Goal: Participate in discussion: Engage in conversation with other users on a specific topic

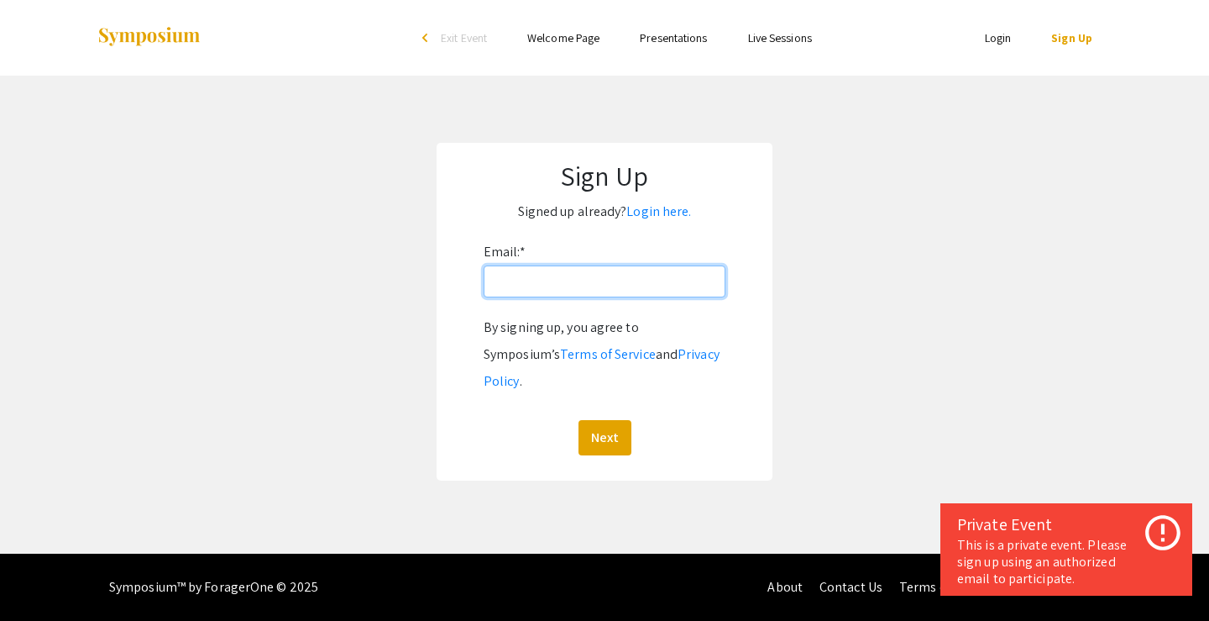
click at [624, 283] on input "Email: *" at bounding box center [605, 281] width 242 height 32
type input "[EMAIL_ADDRESS][DOMAIN_NAME]"
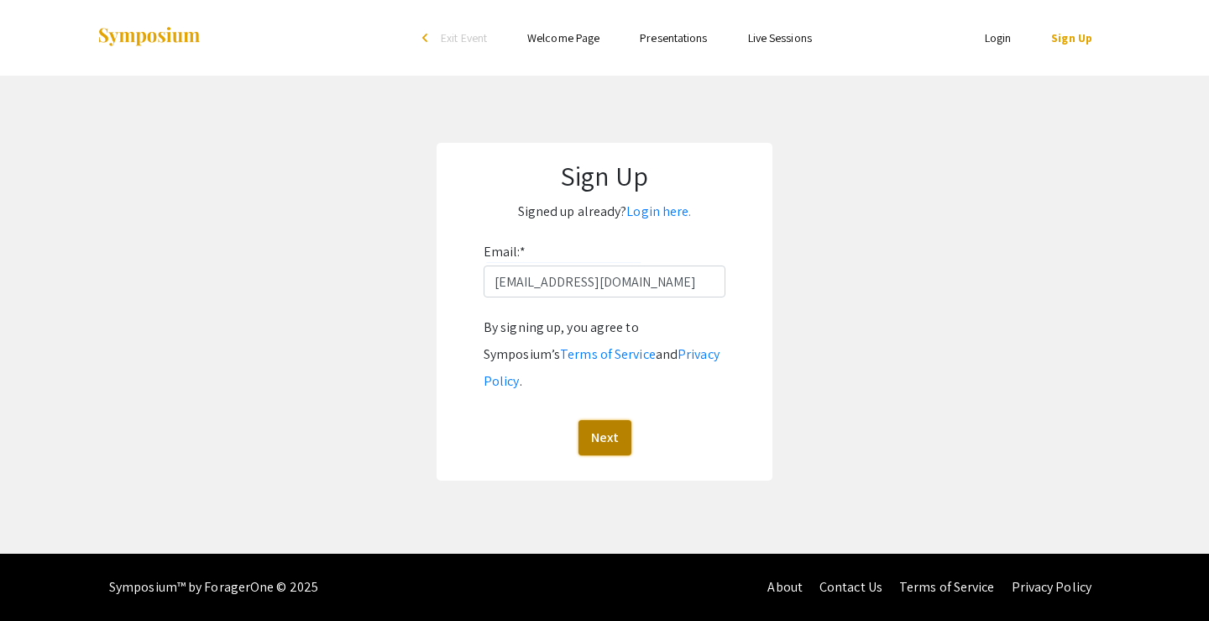
click at [600, 420] on button "Next" at bounding box center [605, 437] width 53 height 35
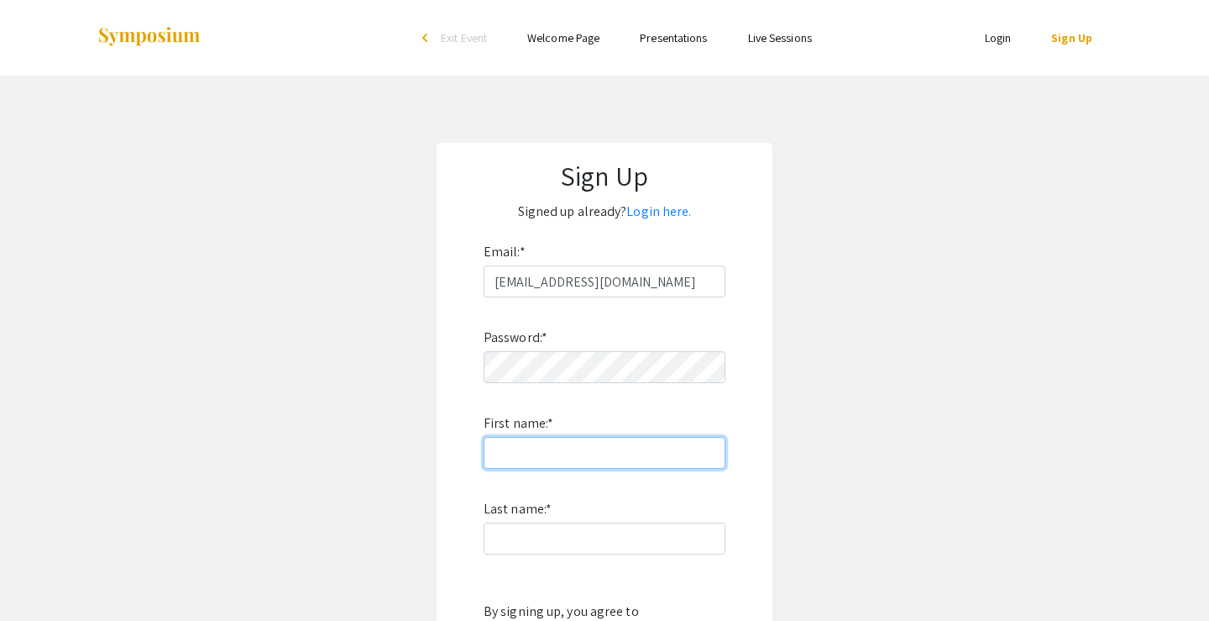
click at [563, 459] on input "First name: *" at bounding box center [605, 453] width 242 height 32
click at [584, 448] on input "N" at bounding box center [605, 453] width 242 height 32
type input "[PERSON_NAME]"
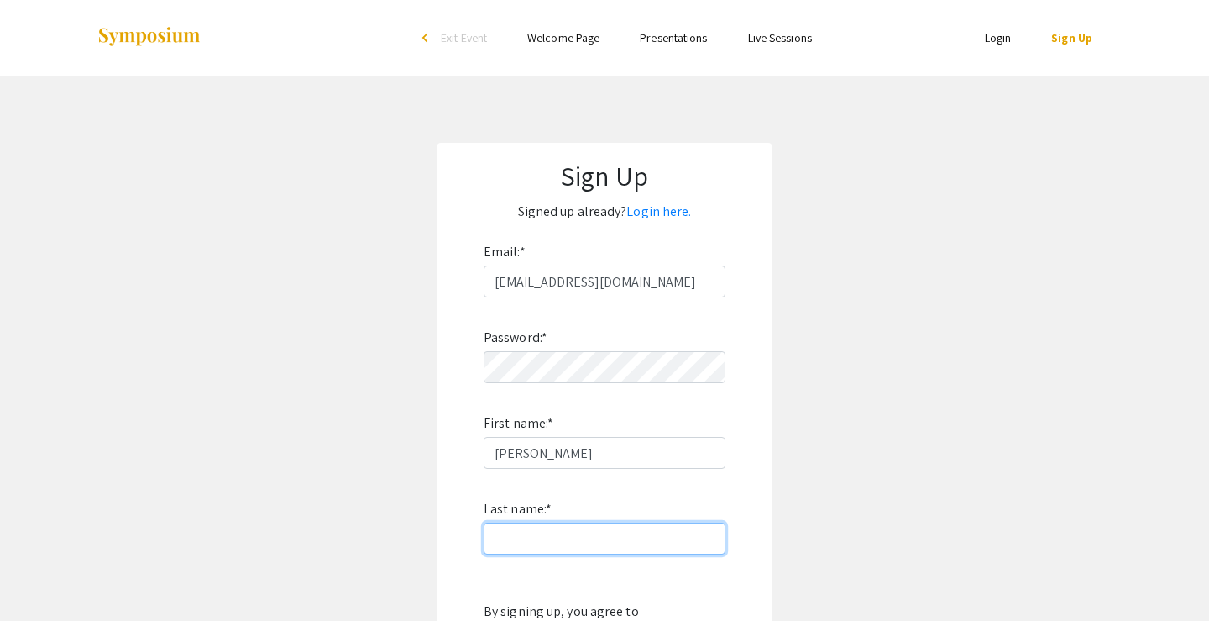
click at [567, 534] on input "Last name: *" at bounding box center [605, 538] width 242 height 32
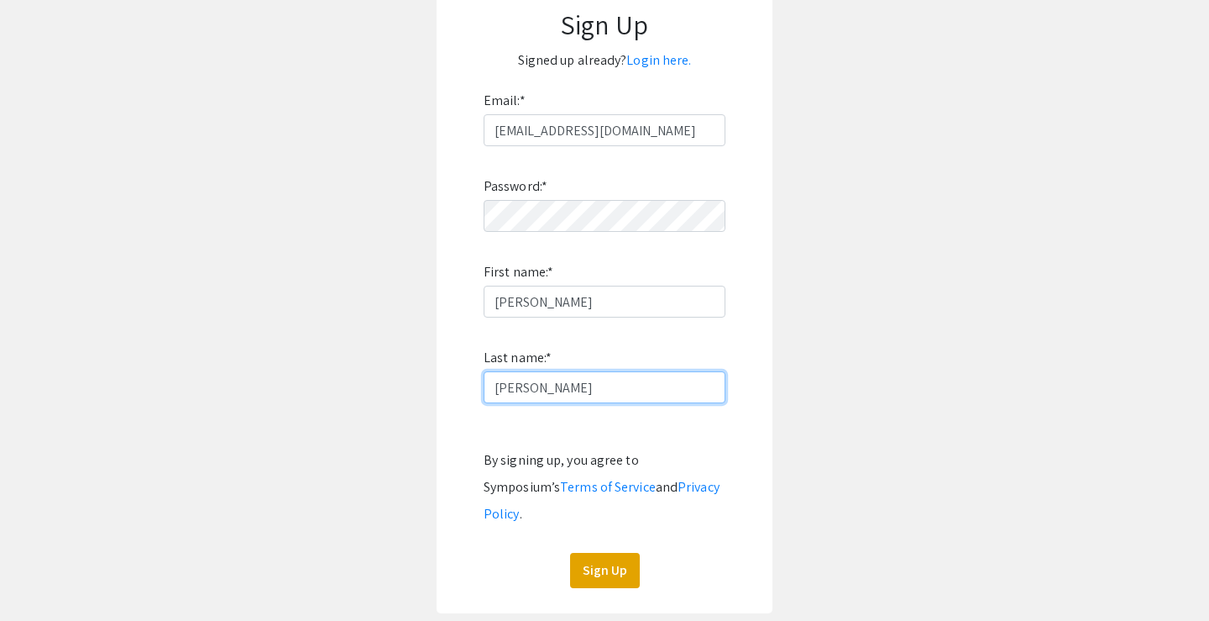
scroll to position [194, 0]
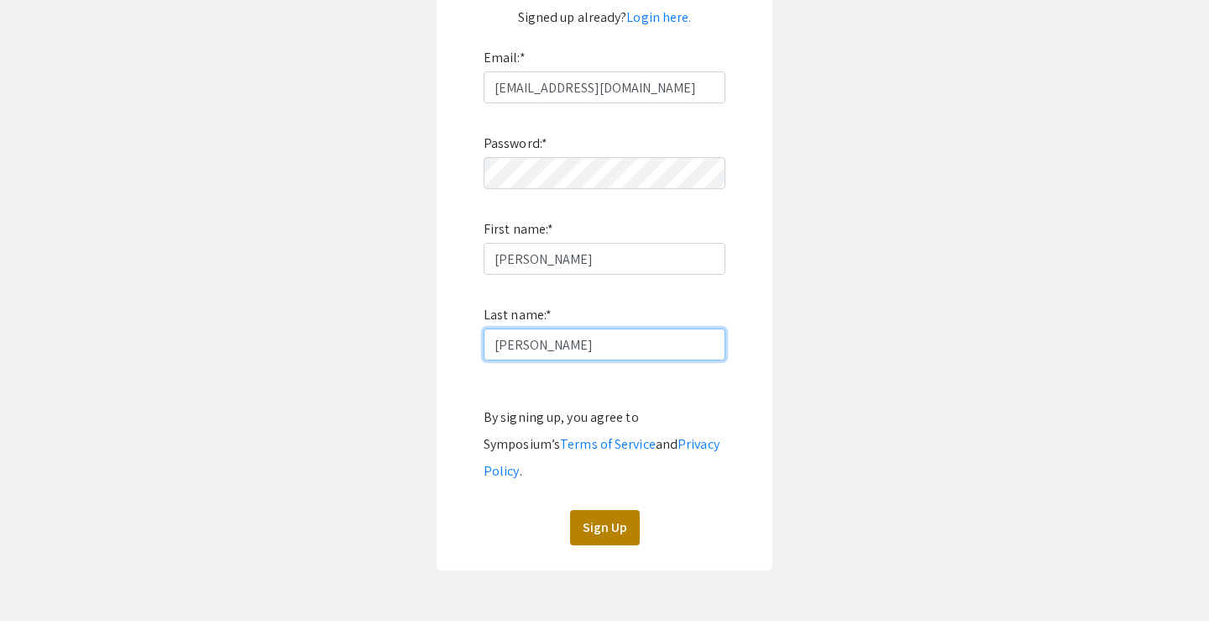
type input "[PERSON_NAME]"
click at [592, 510] on button "Sign Up" at bounding box center [605, 527] width 70 height 35
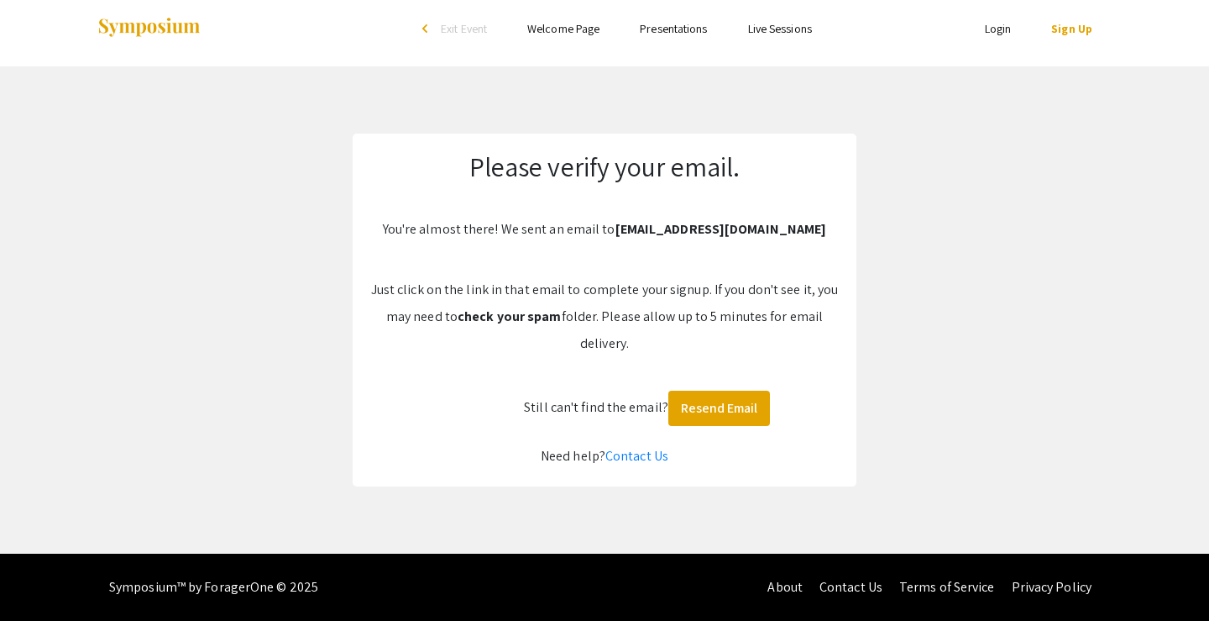
scroll to position [9, 0]
click at [1077, 29] on link "Sign Up" at bounding box center [1071, 28] width 41 height 15
click at [1010, 29] on link "Login" at bounding box center [998, 28] width 27 height 15
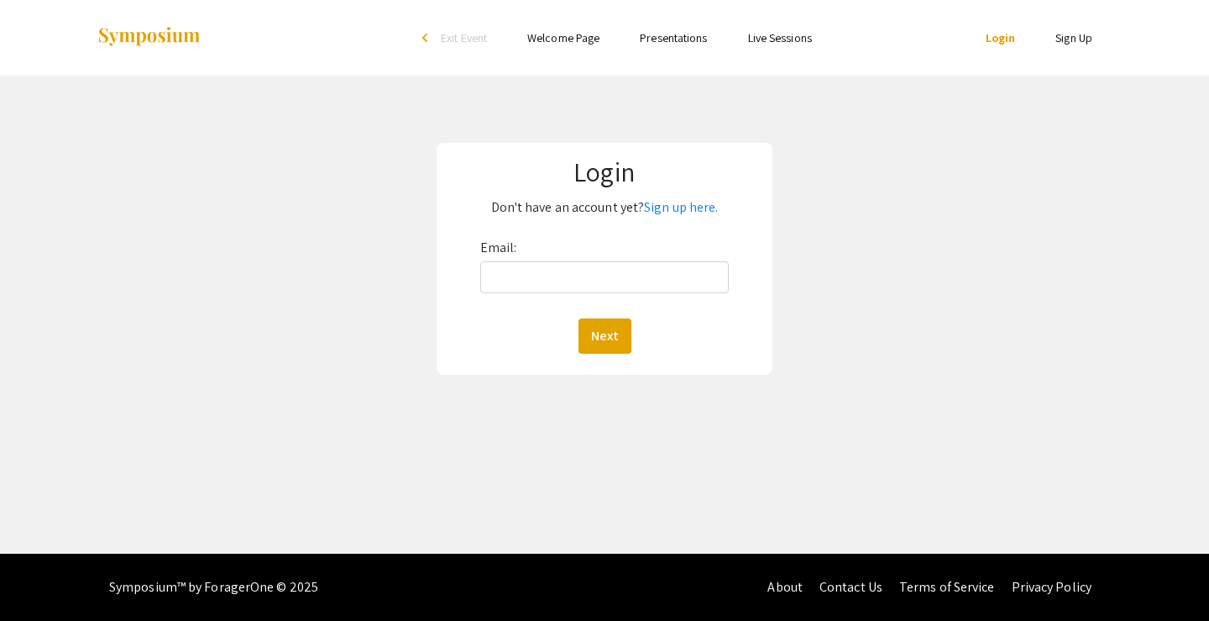
click at [663, 259] on div "Email: Next" at bounding box center [604, 293] width 249 height 119
click at [644, 274] on input "Email:" at bounding box center [604, 277] width 249 height 32
type input "[EMAIL_ADDRESS][DOMAIN_NAME]"
click at [606, 328] on button "Next" at bounding box center [605, 335] width 53 height 35
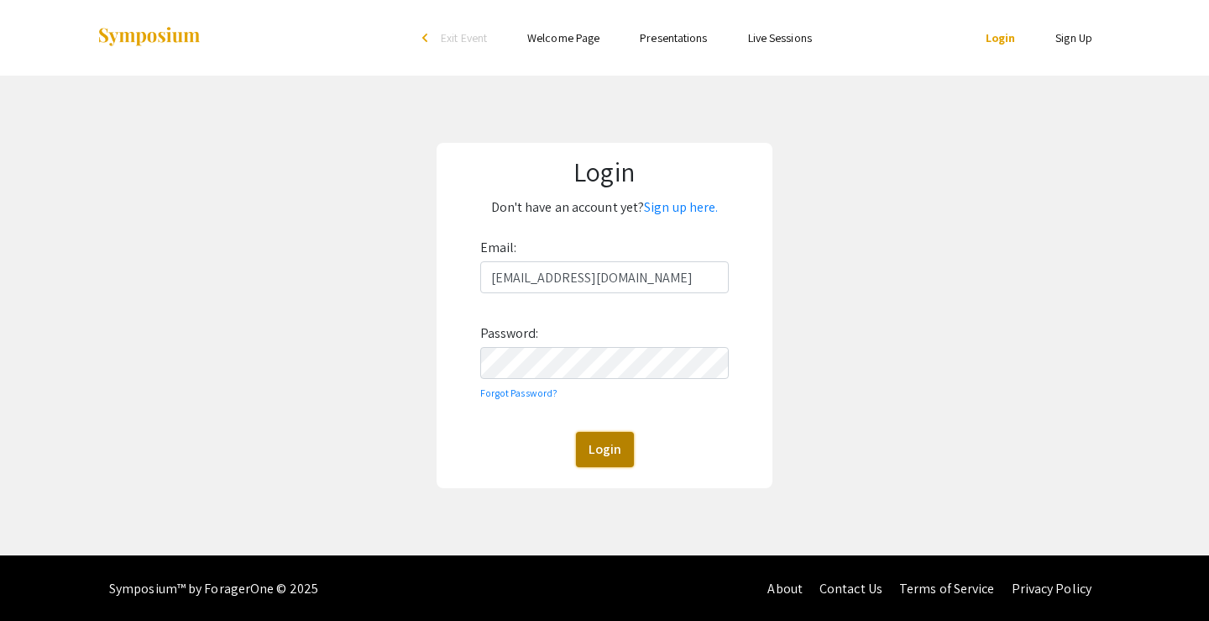
click at [594, 445] on button "Login" at bounding box center [605, 449] width 58 height 35
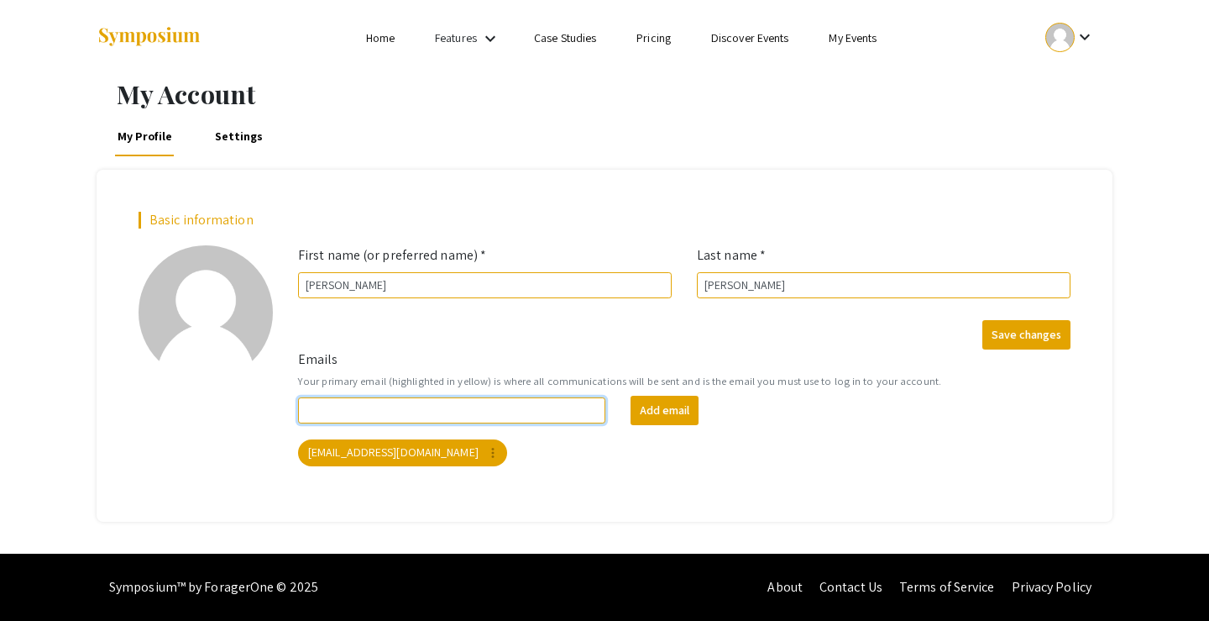
click at [522, 410] on input "Emails" at bounding box center [451, 410] width 307 height 26
type input "[PERSON_NAME].[PERSON_NAME]"
click at [528, 415] on input "[PERSON_NAME].[PERSON_NAME]" at bounding box center [451, 410] width 307 height 26
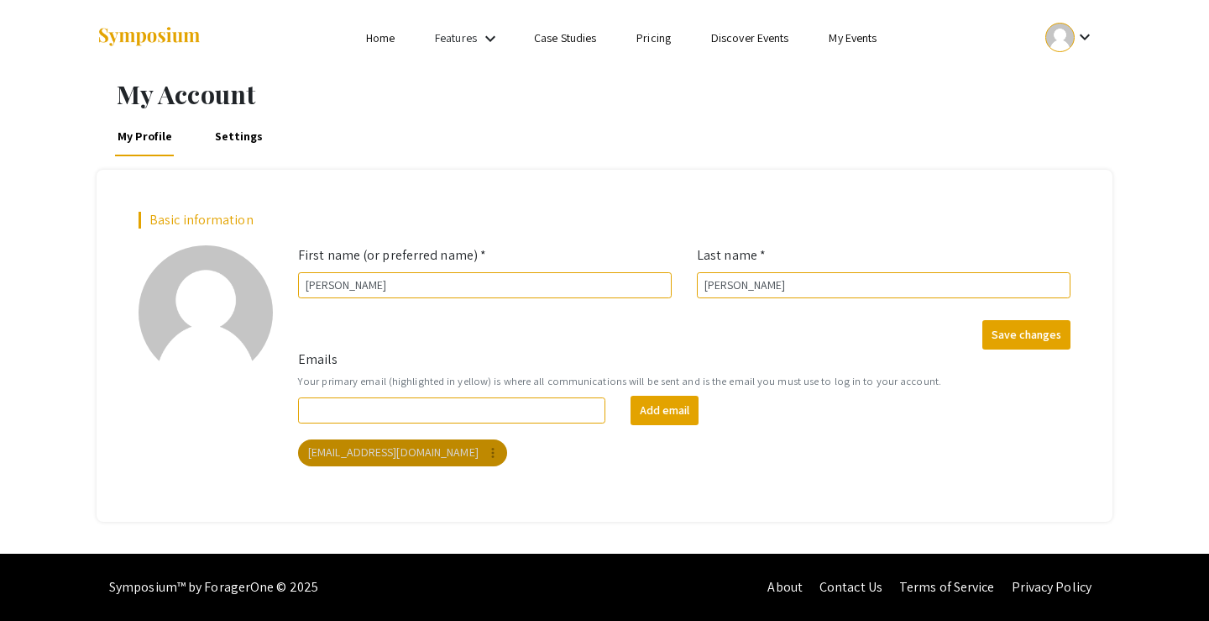
click at [459, 448] on mat-chip "[EMAIL_ADDRESS][DOMAIN_NAME] more_vert" at bounding box center [402, 452] width 209 height 27
click at [398, 459] on mat-chip "[EMAIL_ADDRESS][DOMAIN_NAME] more_vert" at bounding box center [402, 452] width 209 height 27
click at [1014, 342] on button "Save changes" at bounding box center [1027, 334] width 88 height 29
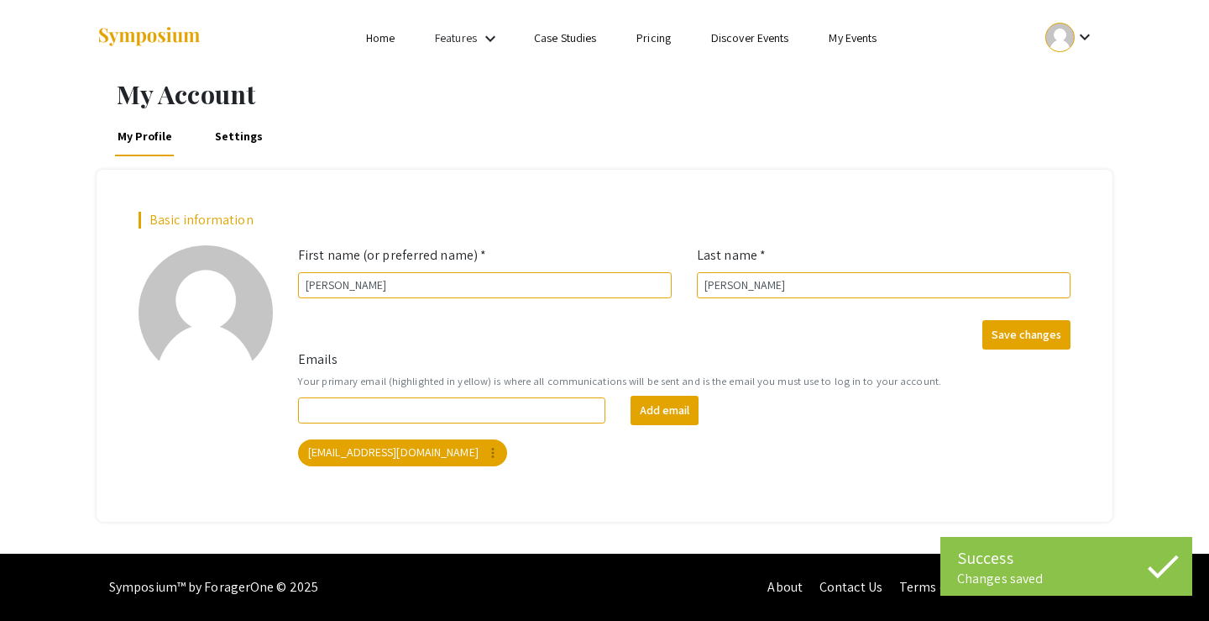
click at [389, 38] on link "Home" at bounding box center [380, 37] width 29 height 15
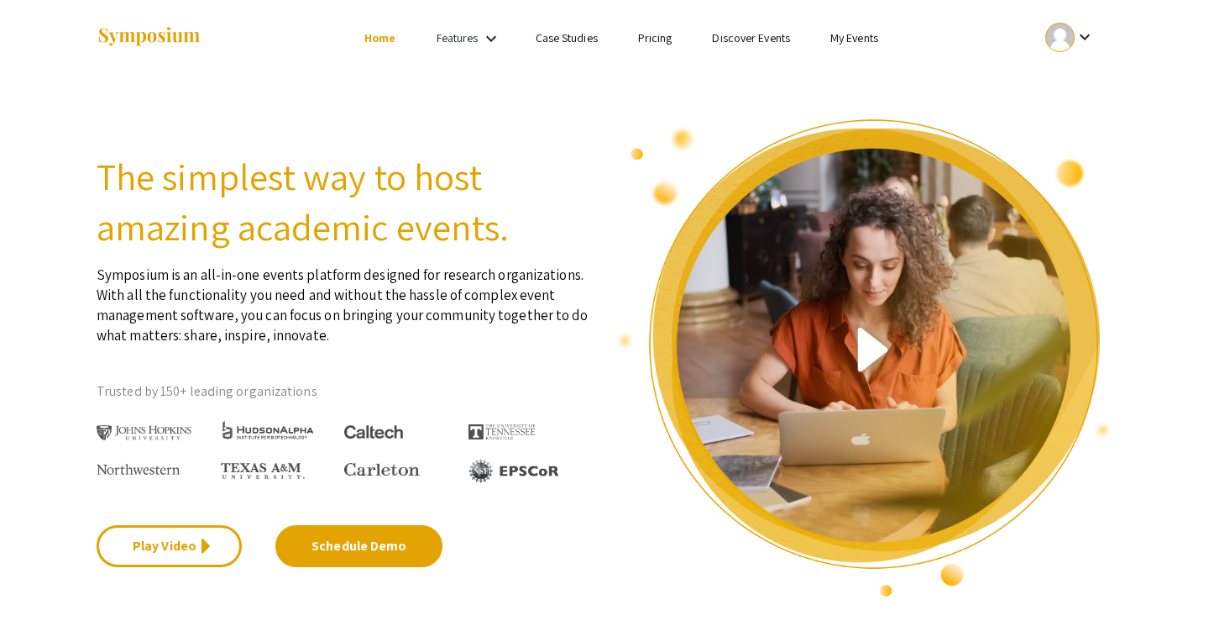
click at [484, 36] on mat-icon "keyboard_arrow_down" at bounding box center [491, 39] width 20 height 20
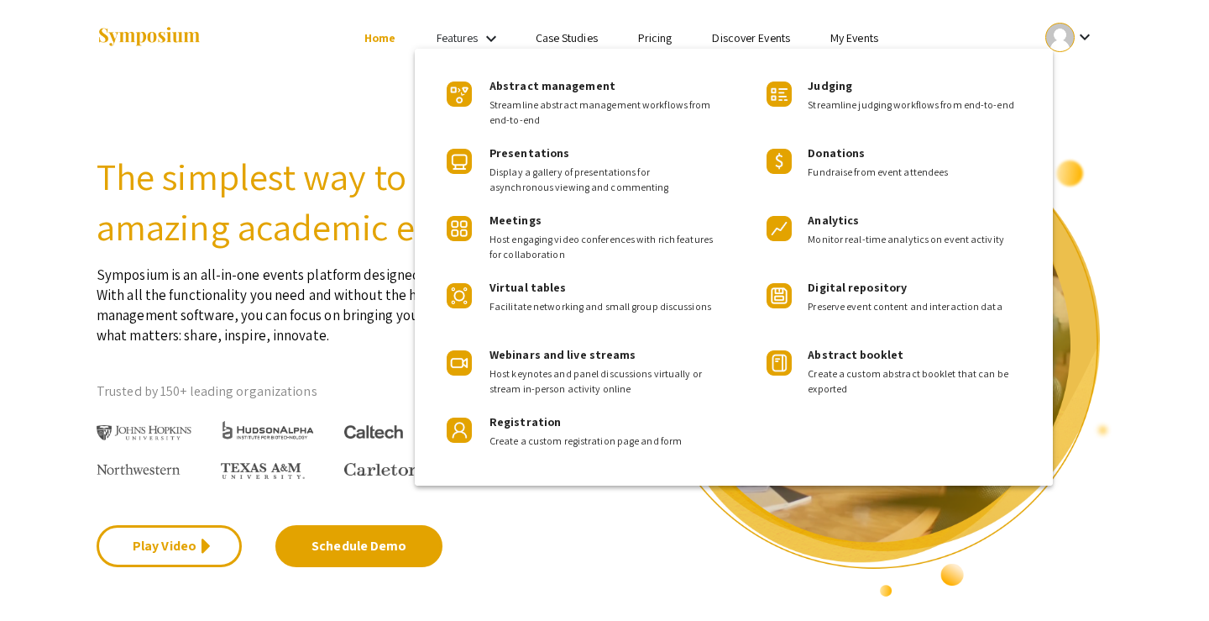
click at [477, 37] on div at bounding box center [604, 310] width 1209 height 621
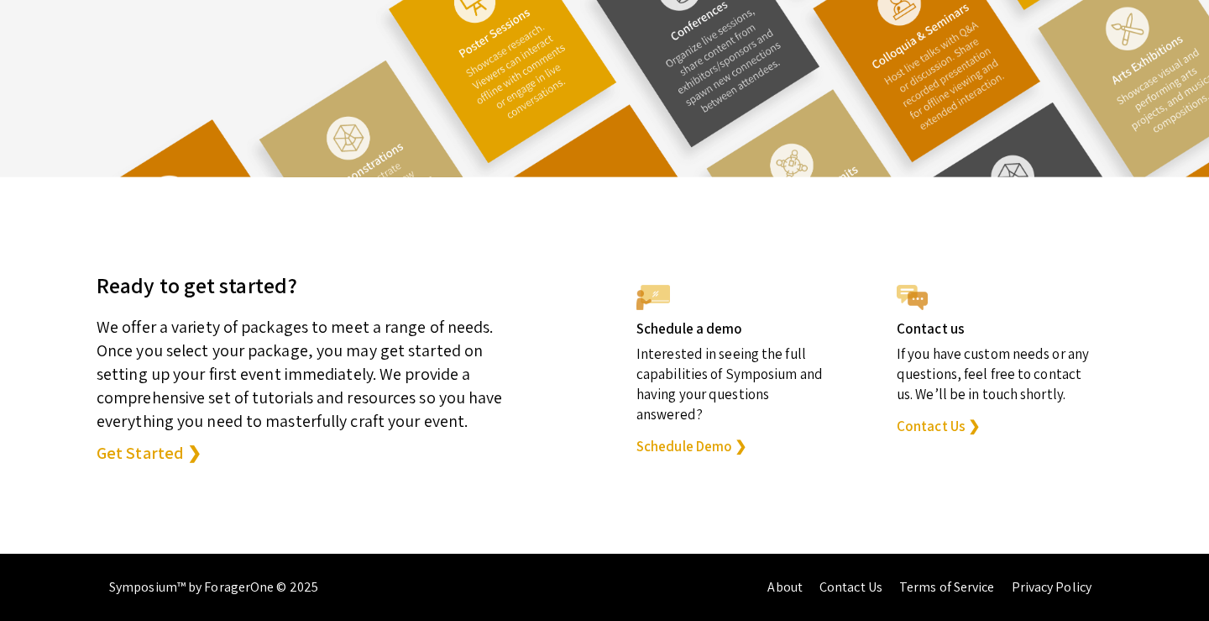
scroll to position [4690, 0]
click at [141, 452] on link "Get Started ❯" at bounding box center [149, 453] width 105 height 24
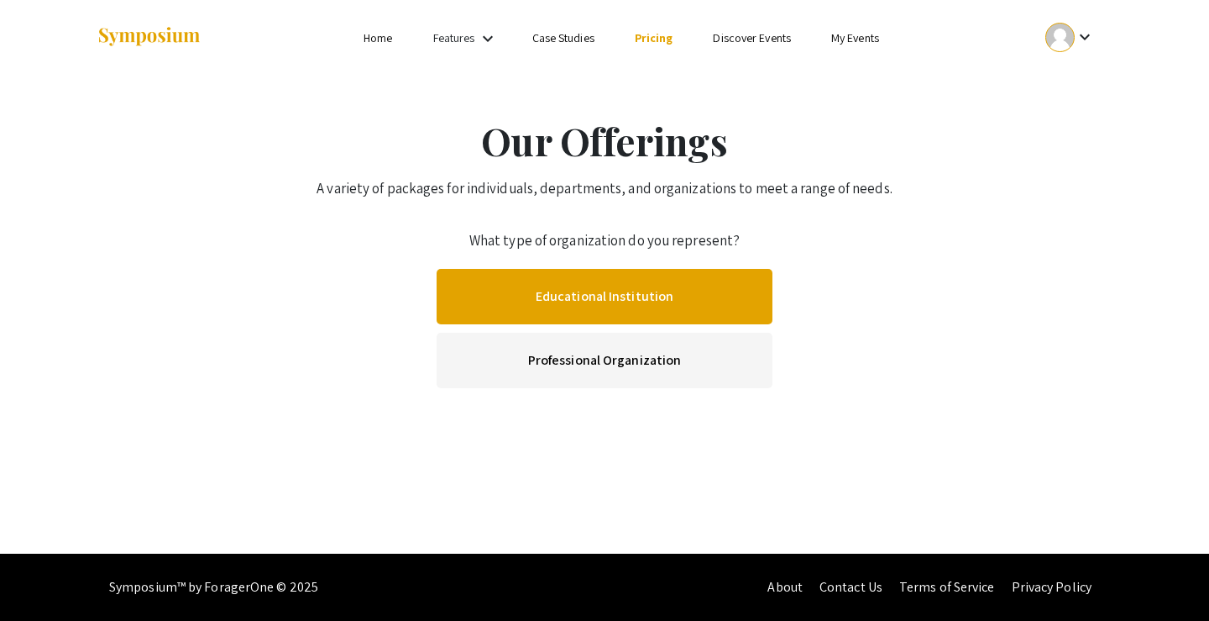
click at [567, 302] on link "Educational Institution" at bounding box center [605, 296] width 336 height 55
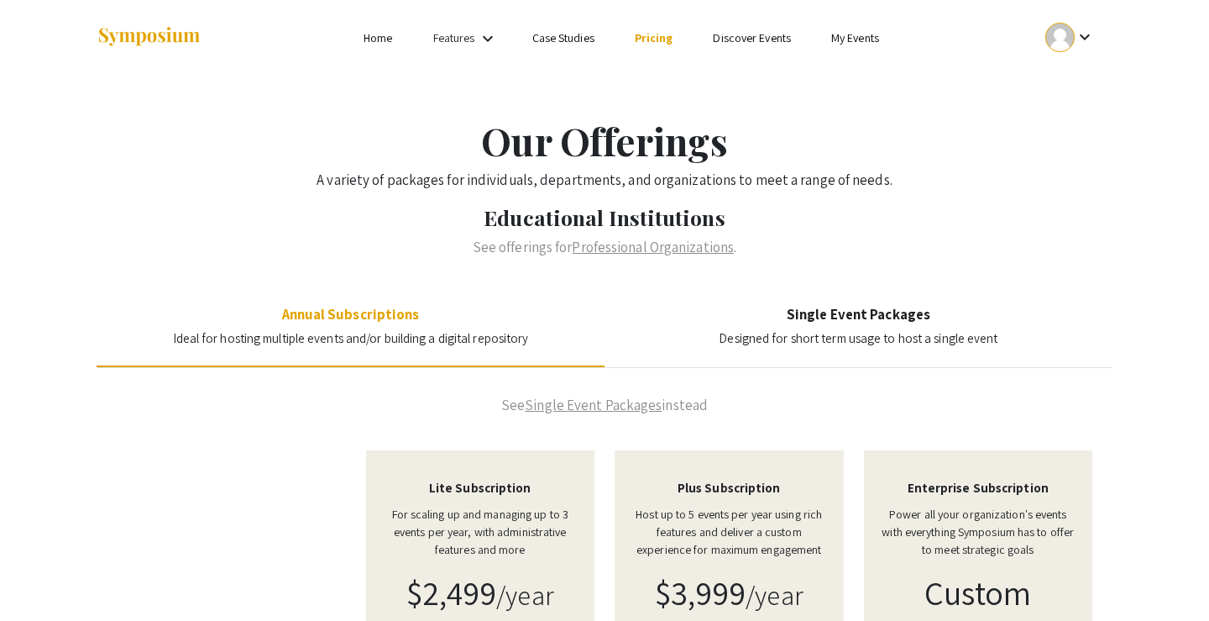
click at [486, 37] on mat-icon "keyboard_arrow_down" at bounding box center [488, 39] width 20 height 20
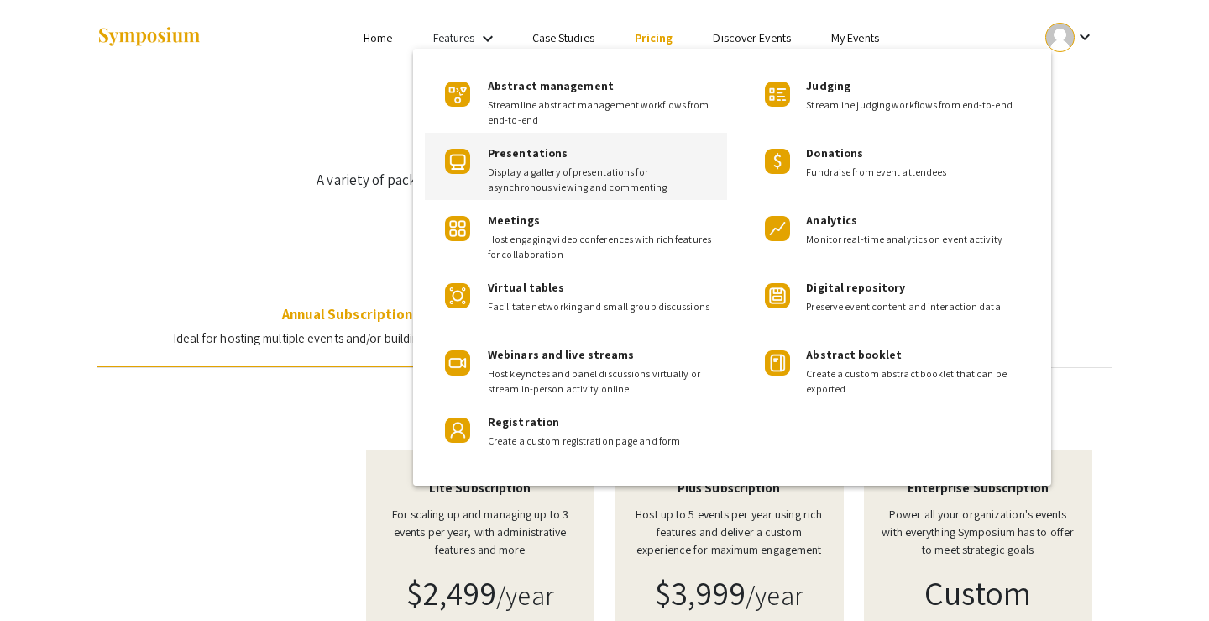
click at [522, 157] on span "Presentations" at bounding box center [528, 152] width 80 height 15
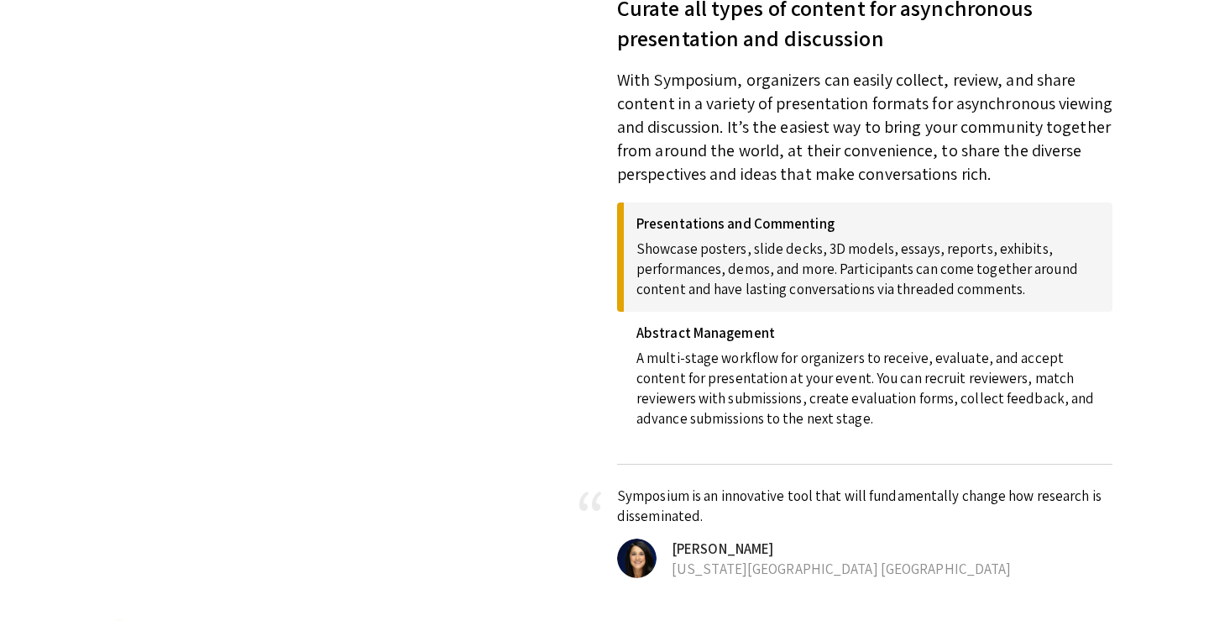
scroll to position [690, 0]
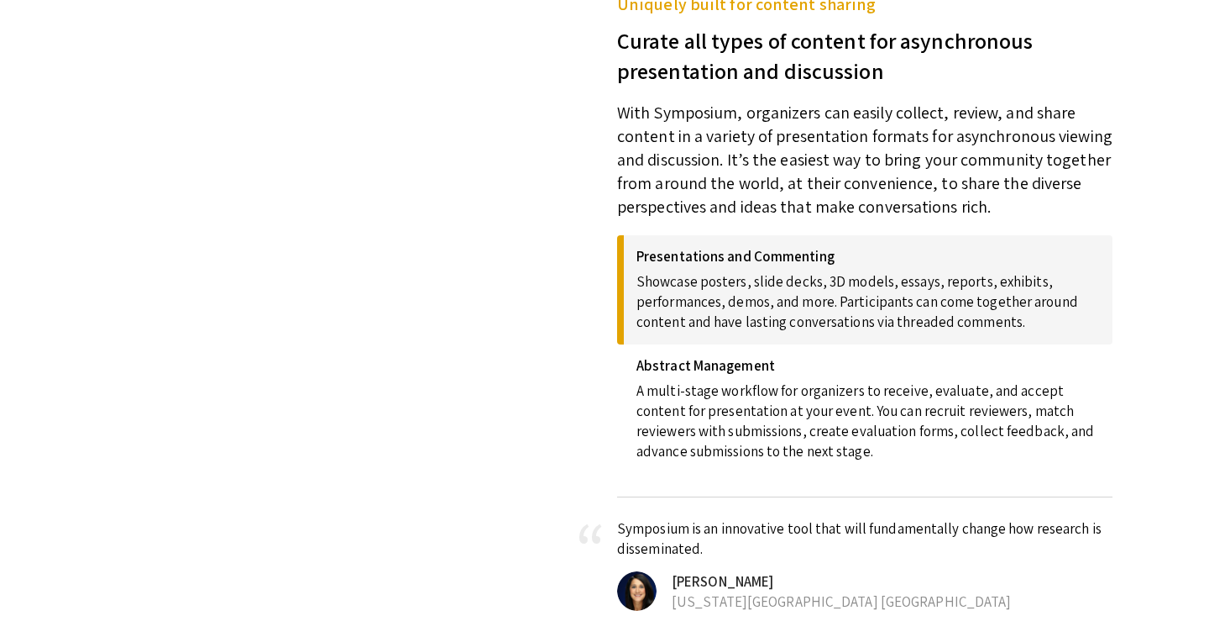
click at [678, 275] on p "Showcase posters, slide decks, 3D models, essays, reports, exhibits, performanc…" at bounding box center [869, 298] width 464 height 67
click at [705, 257] on h4 "Presentations and Commenting" at bounding box center [869, 256] width 464 height 17
click at [714, 288] on p "Showcase posters, slide decks, 3D models, essays, reports, exhibits, performanc…" at bounding box center [869, 298] width 464 height 67
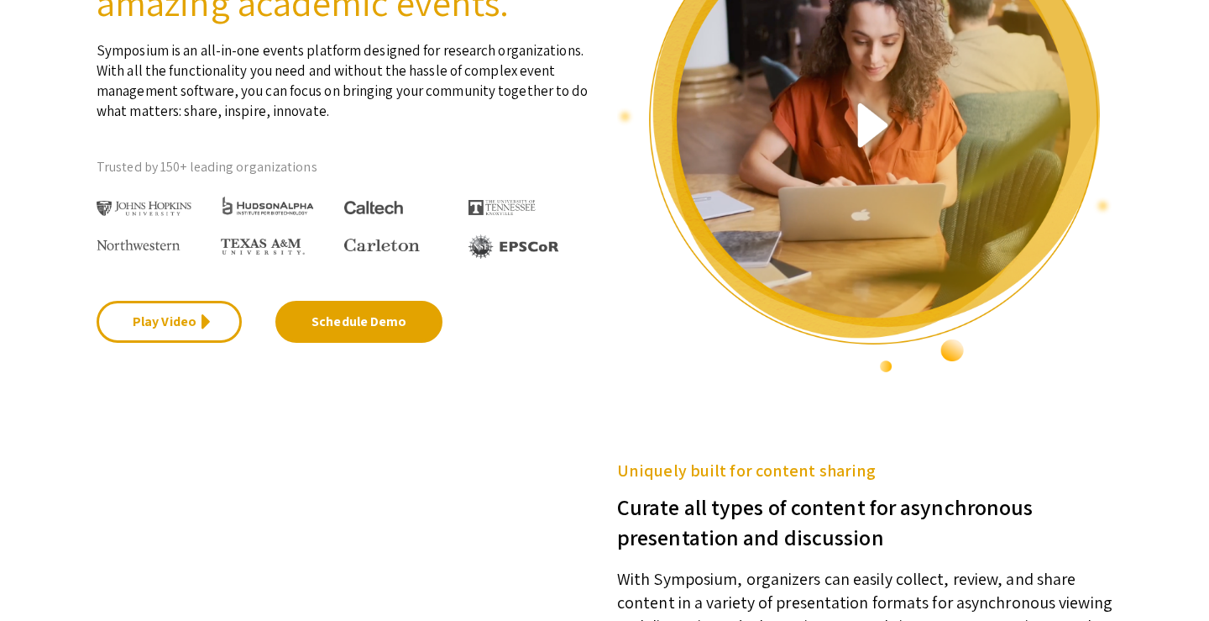
scroll to position [0, 0]
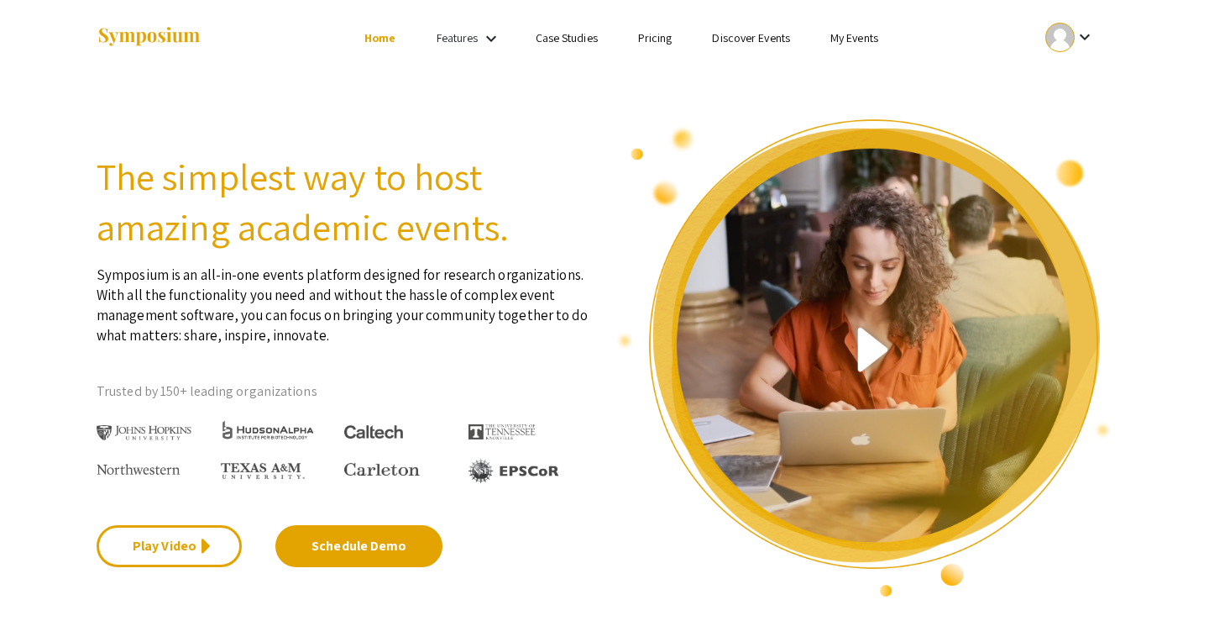
click at [836, 24] on ul "keyboard_arrow_down" at bounding box center [945, 38] width 335 height 76
click at [836, 31] on link "My Events" at bounding box center [855, 37] width 48 height 15
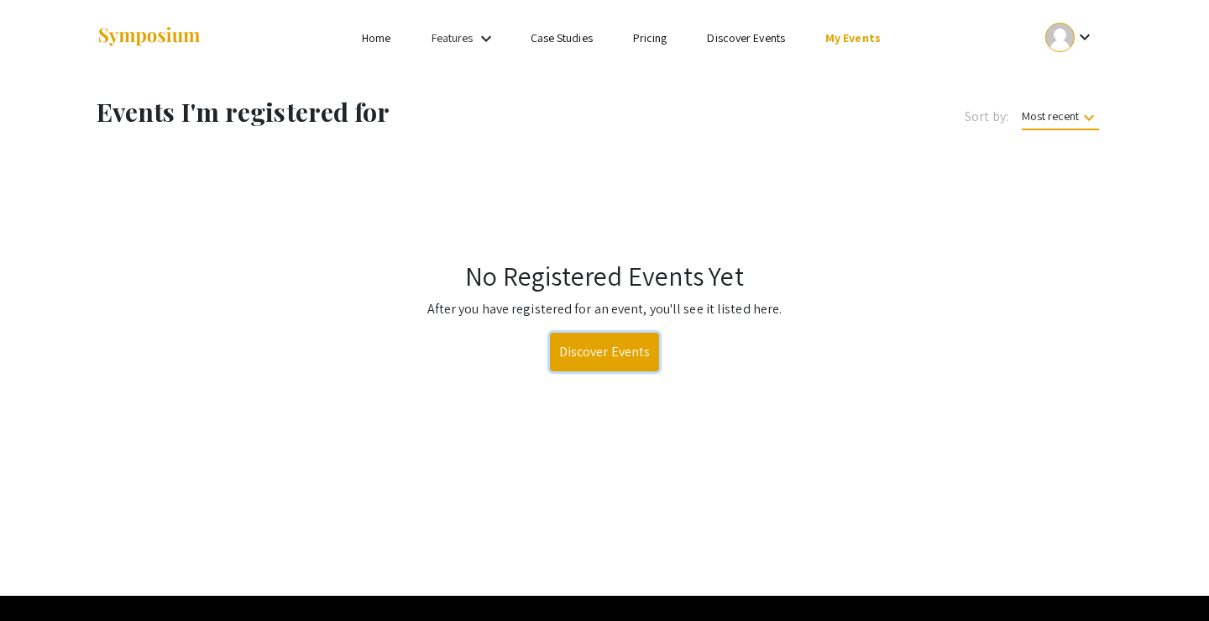
click at [643, 343] on link "Discover Events" at bounding box center [605, 352] width 110 height 39
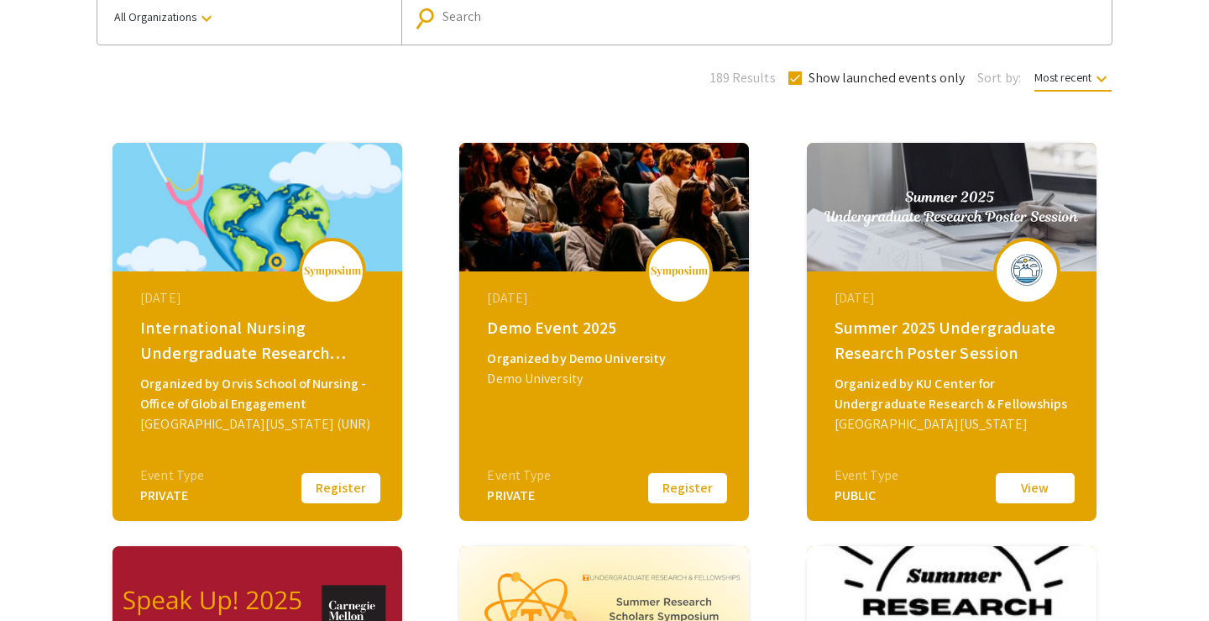
scroll to position [196, 0]
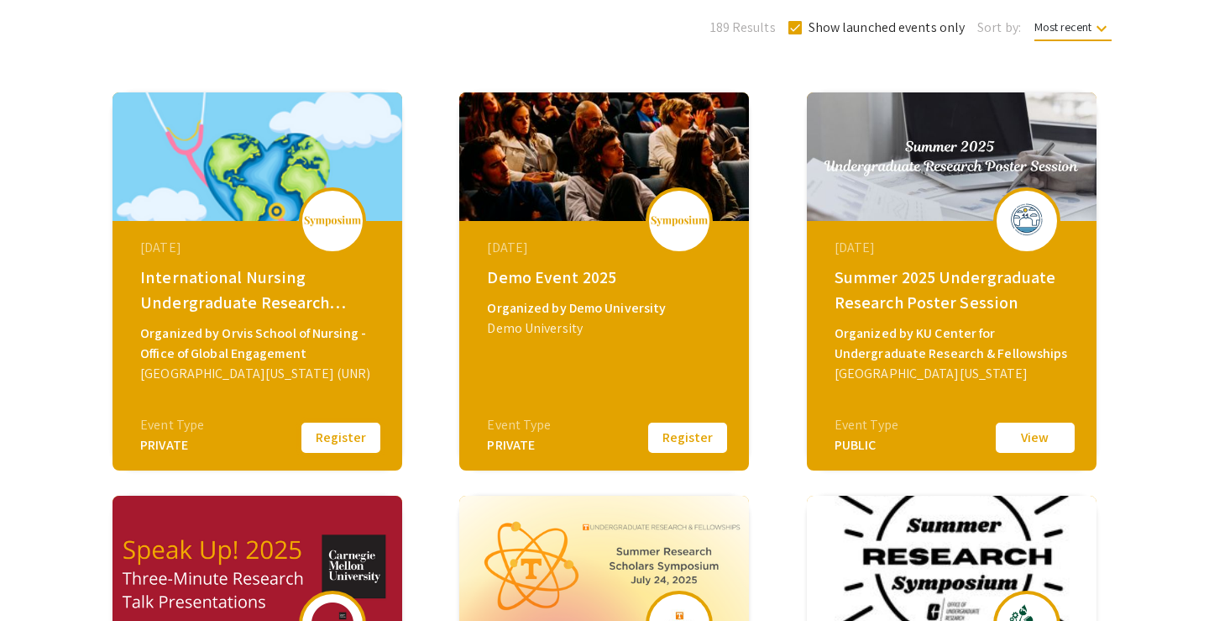
click at [352, 435] on button "Register" at bounding box center [341, 437] width 84 height 35
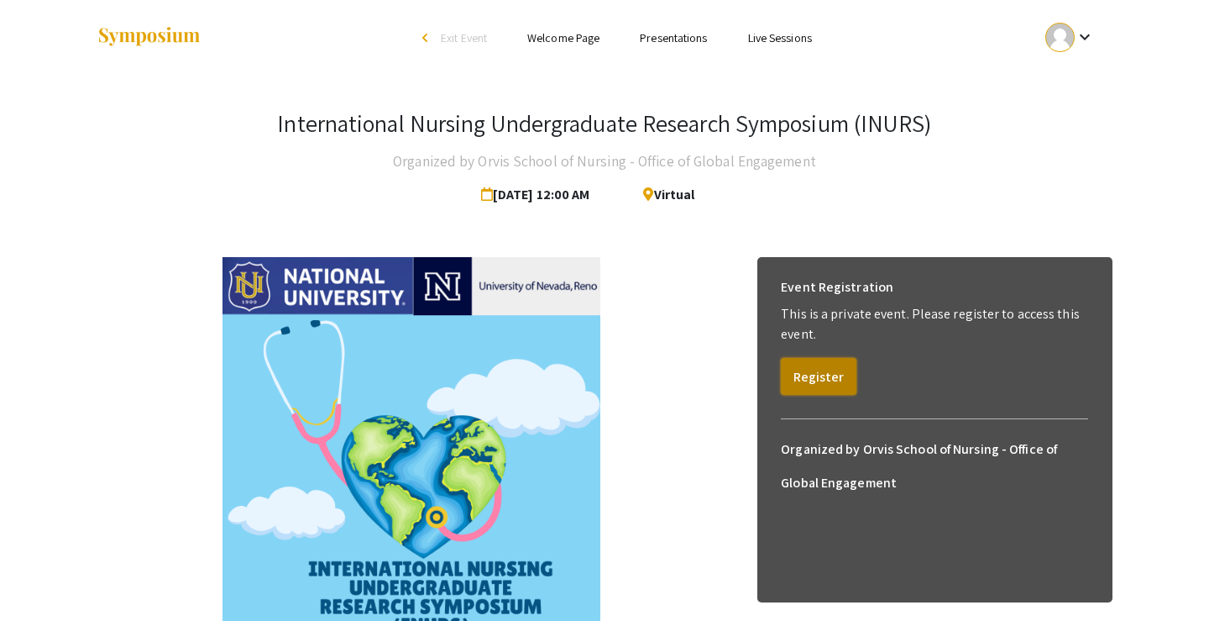
click at [815, 374] on button "Register" at bounding box center [819, 376] width 76 height 37
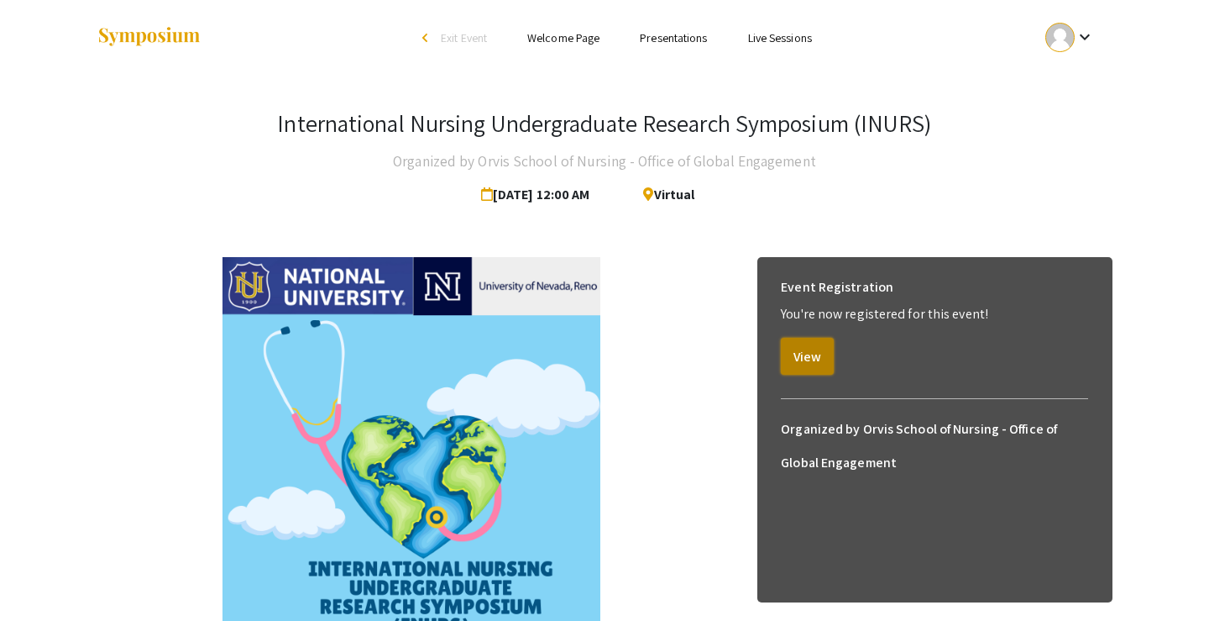
click at [802, 363] on button "View" at bounding box center [807, 356] width 53 height 37
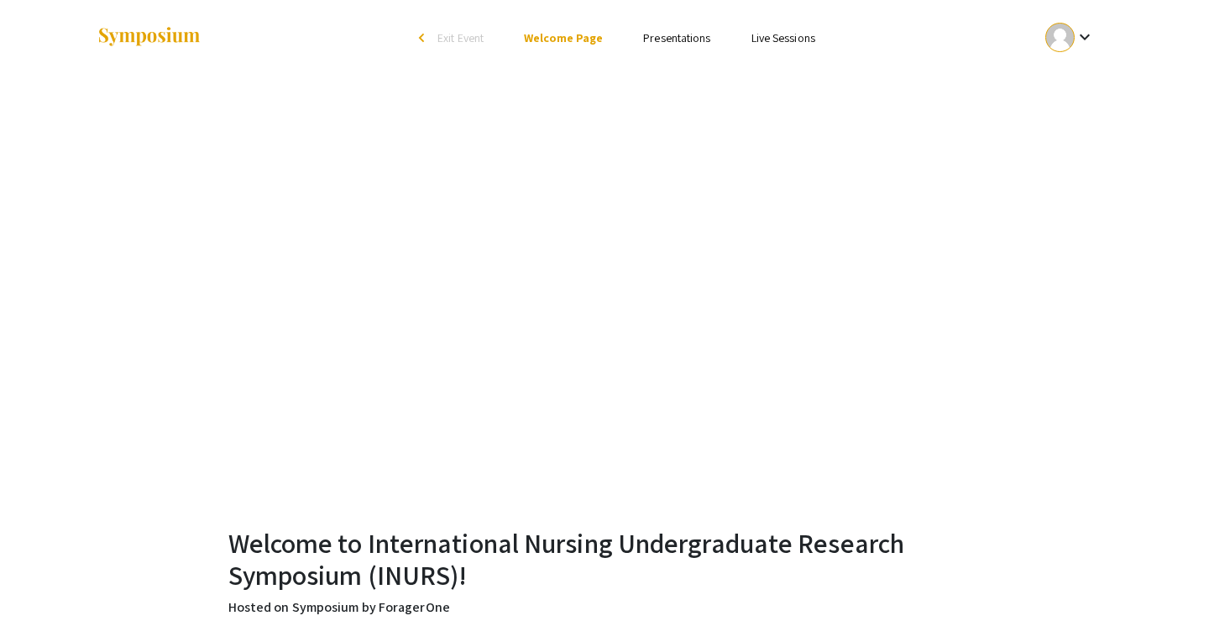
click at [680, 34] on link "Presentations" at bounding box center [676, 37] width 67 height 15
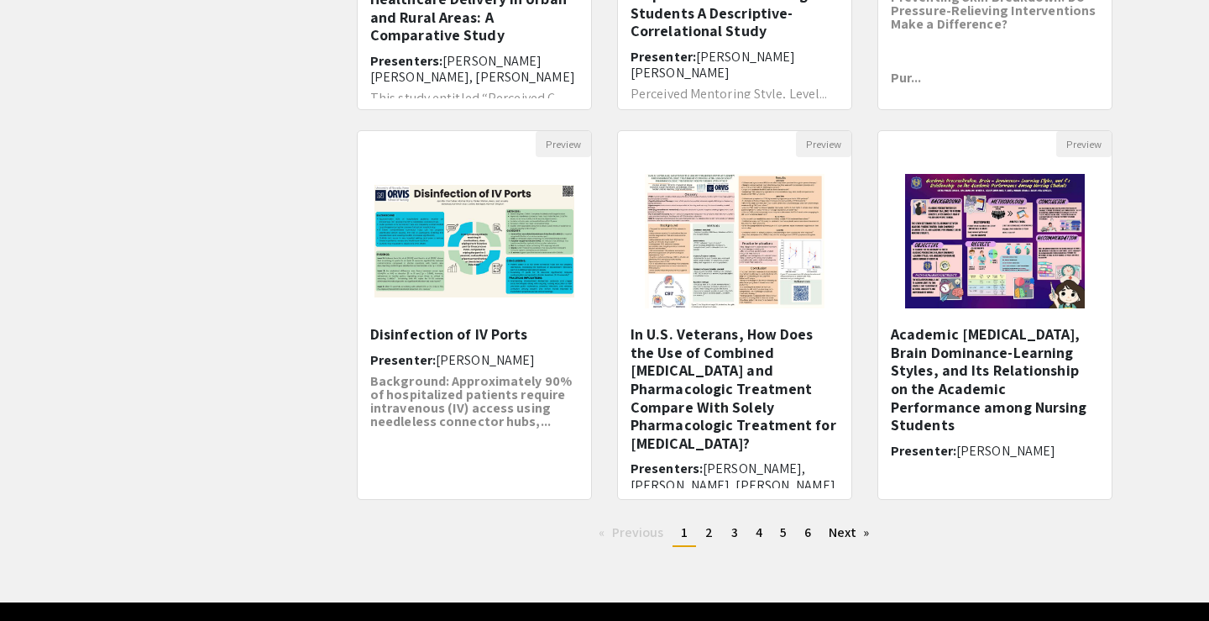
scroll to position [493, 0]
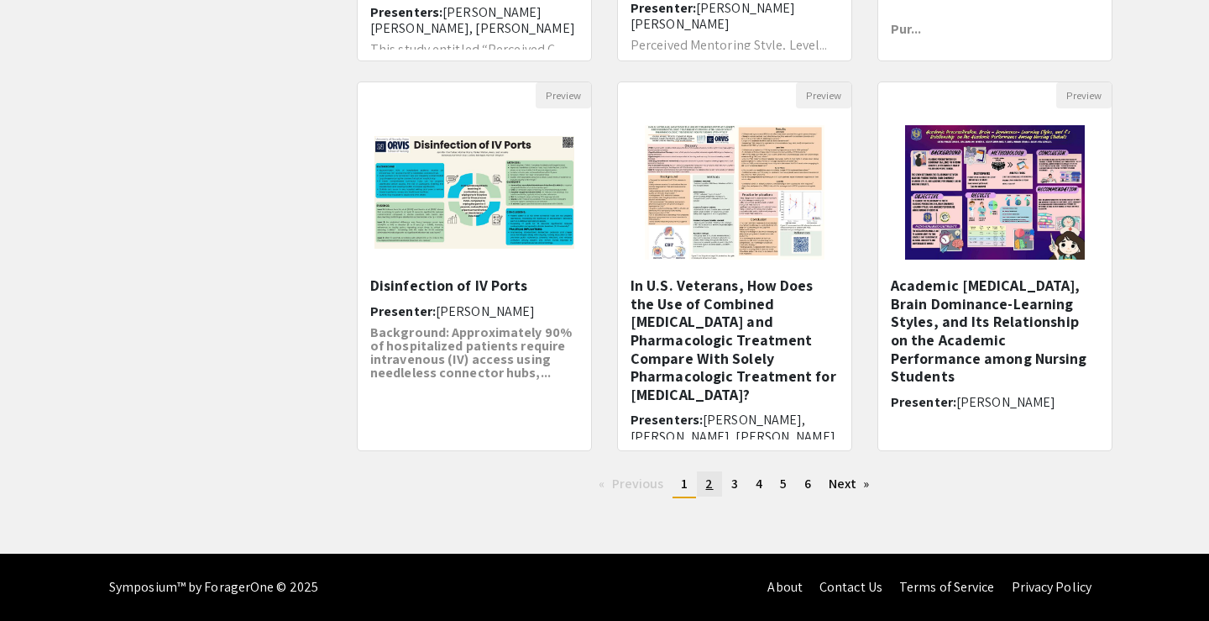
click at [710, 485] on span "2" at bounding box center [709, 484] width 8 height 18
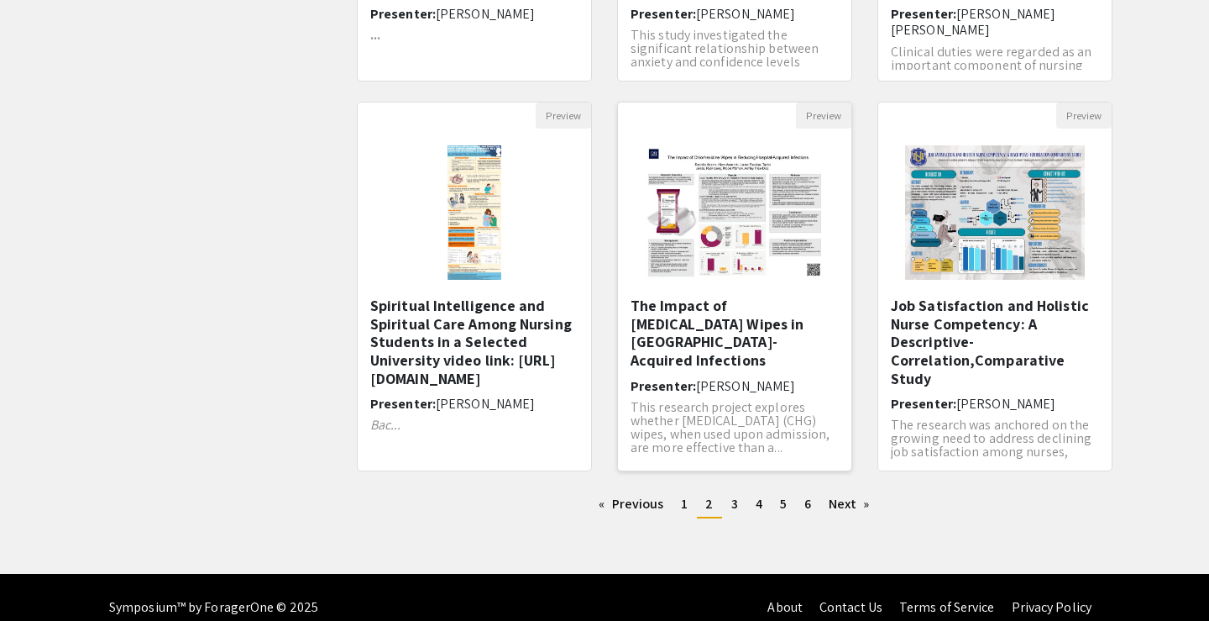
scroll to position [480, 0]
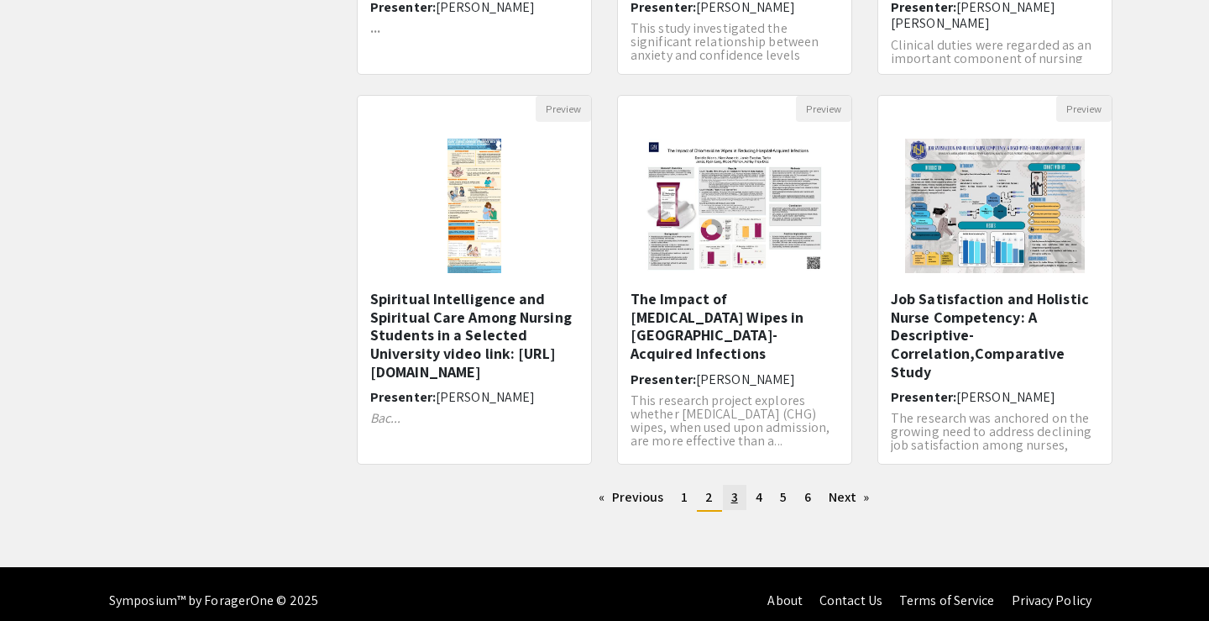
click at [736, 503] on span "3" at bounding box center [734, 497] width 7 height 18
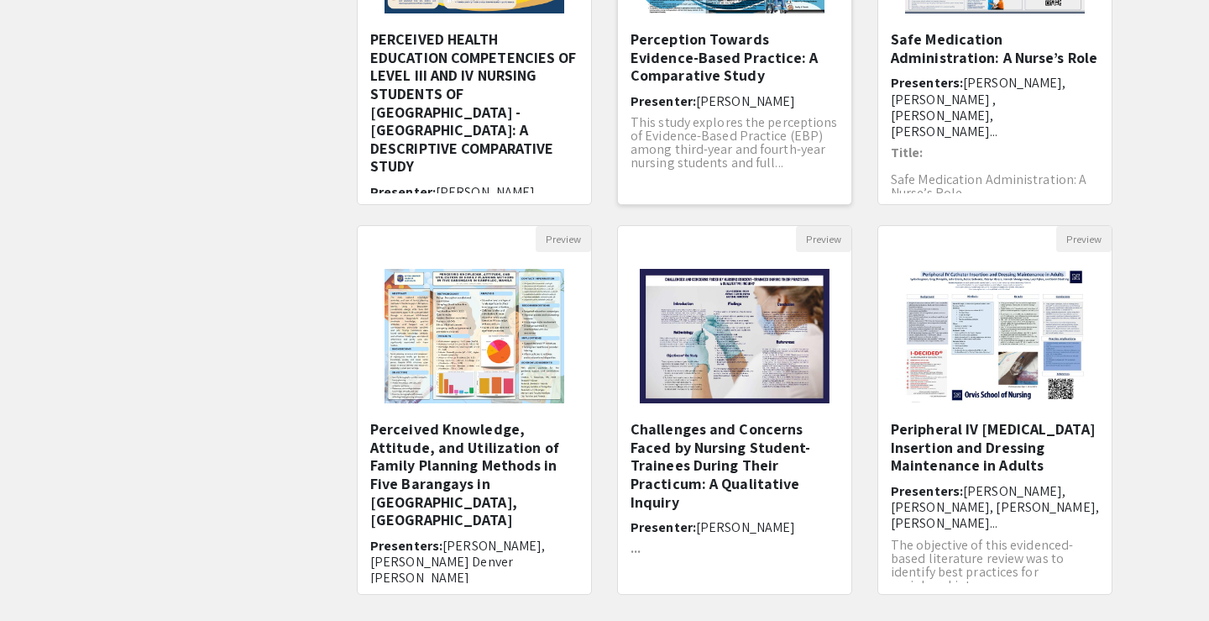
scroll to position [493, 0]
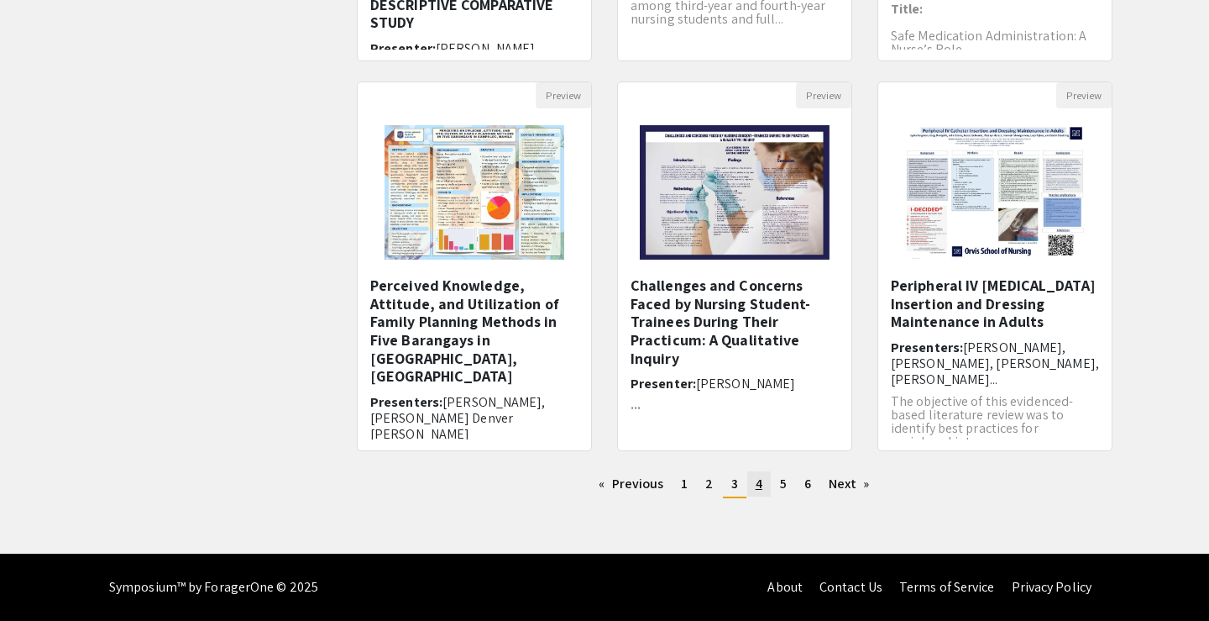
click at [762, 491] on link "page 4" at bounding box center [759, 483] width 24 height 25
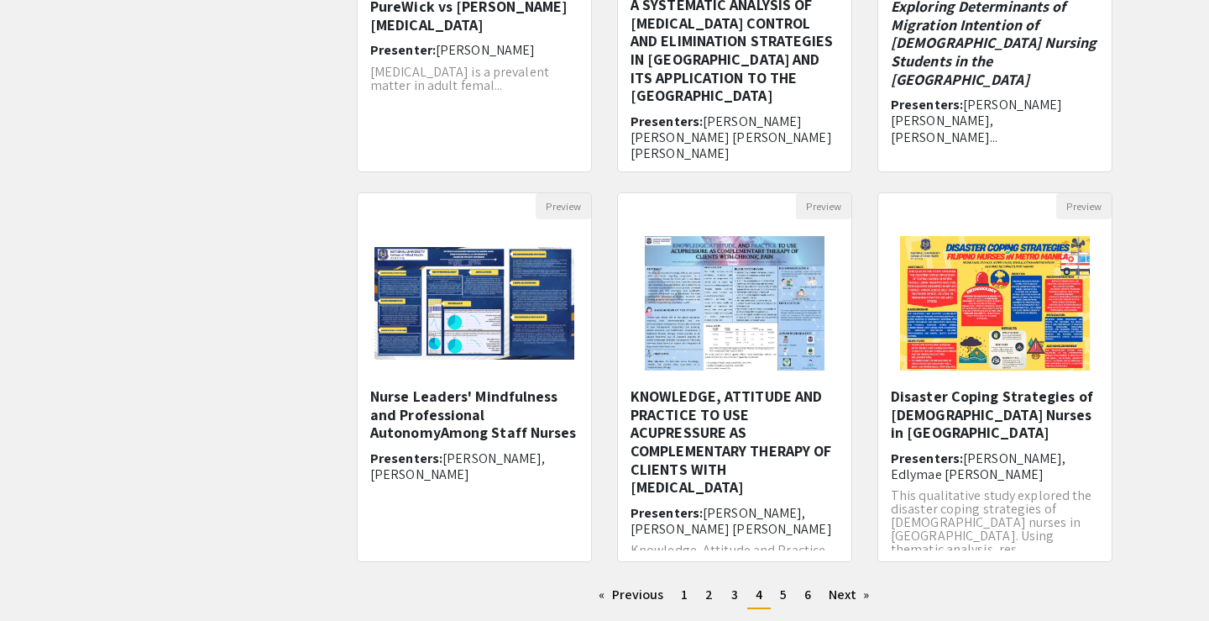
scroll to position [493, 0]
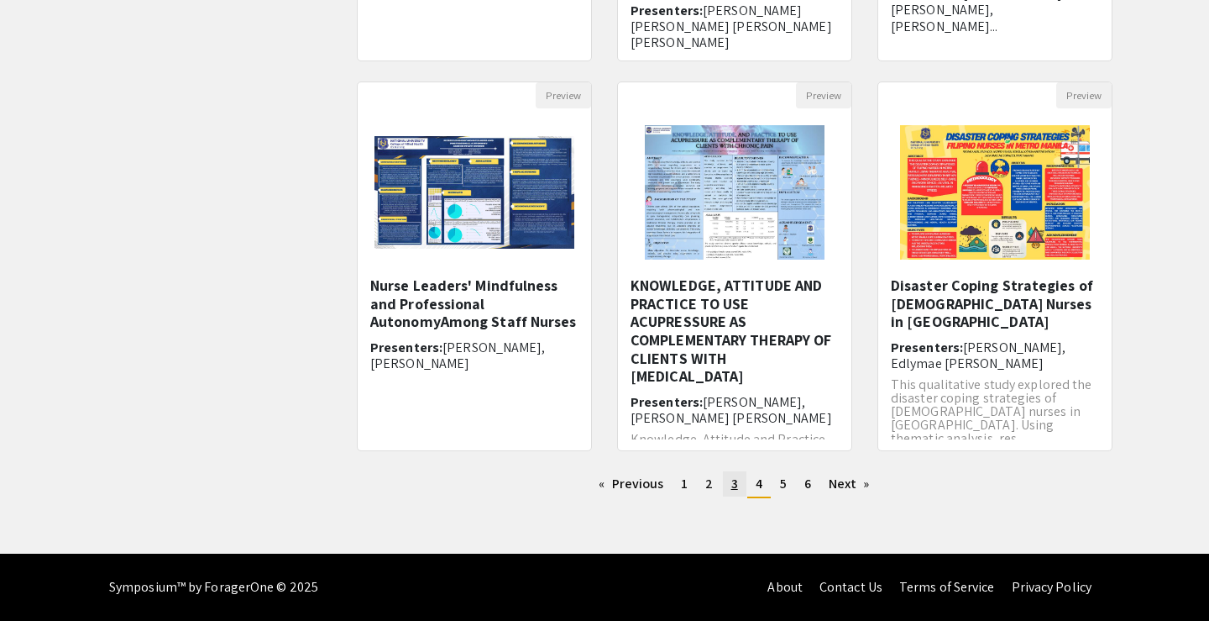
click at [726, 488] on link "page 3" at bounding box center [735, 483] width 24 height 25
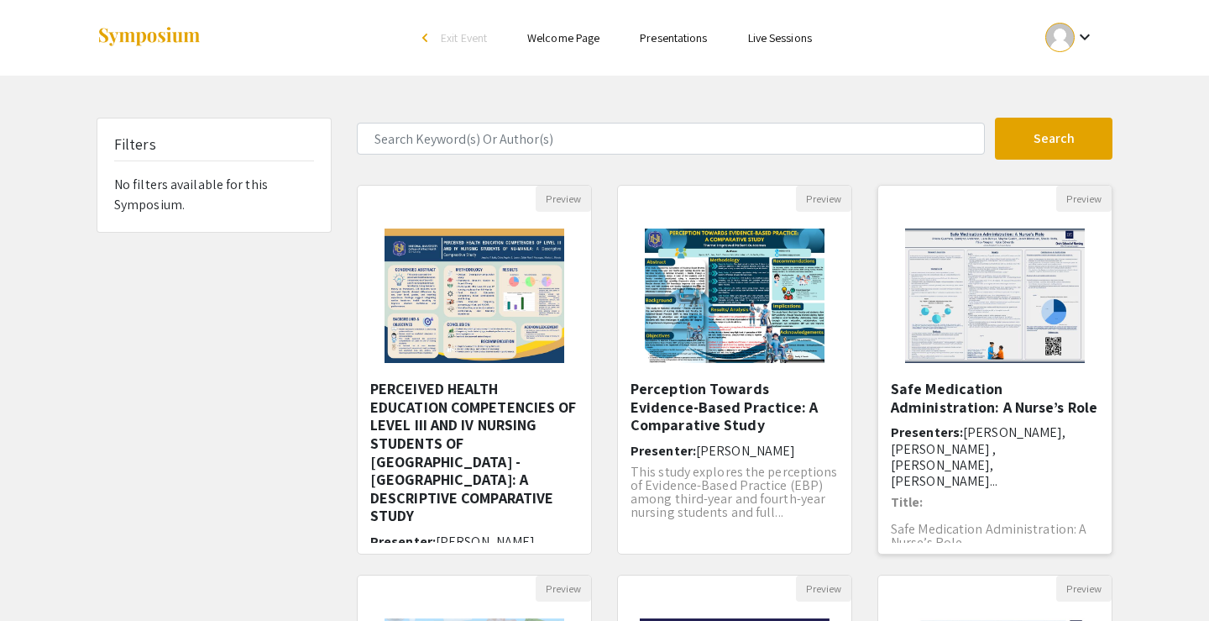
click at [907, 406] on h5 "Safe Medication Administration: A Nurse’s Role" at bounding box center [995, 398] width 208 height 36
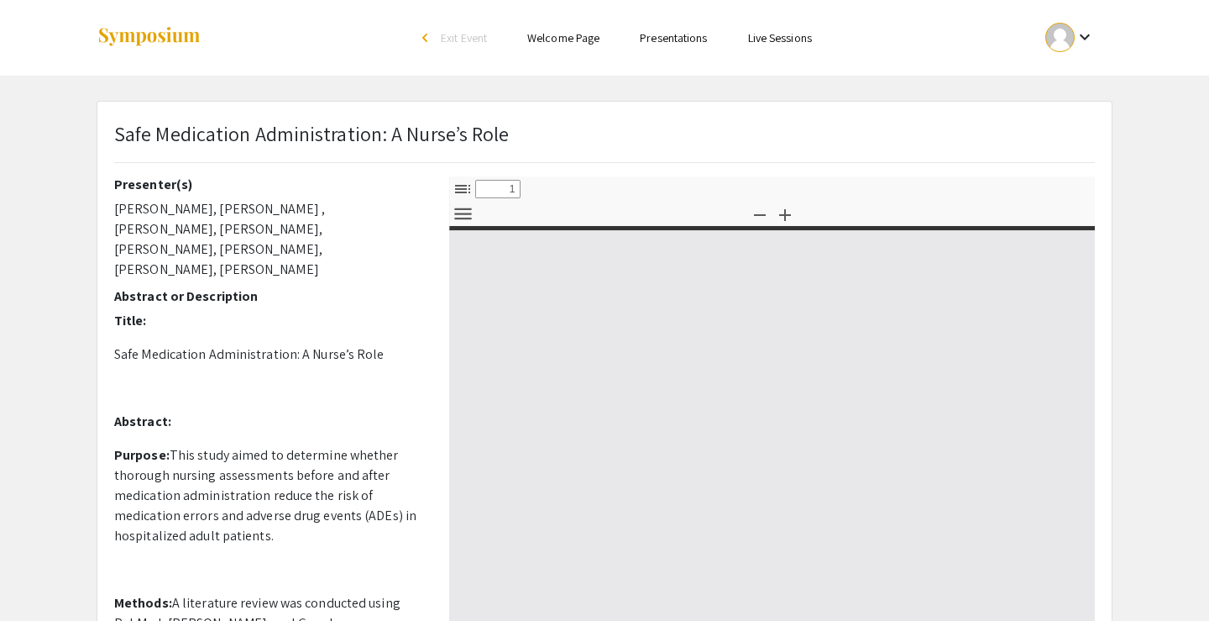
select select "custom"
type input "0"
select select "custom"
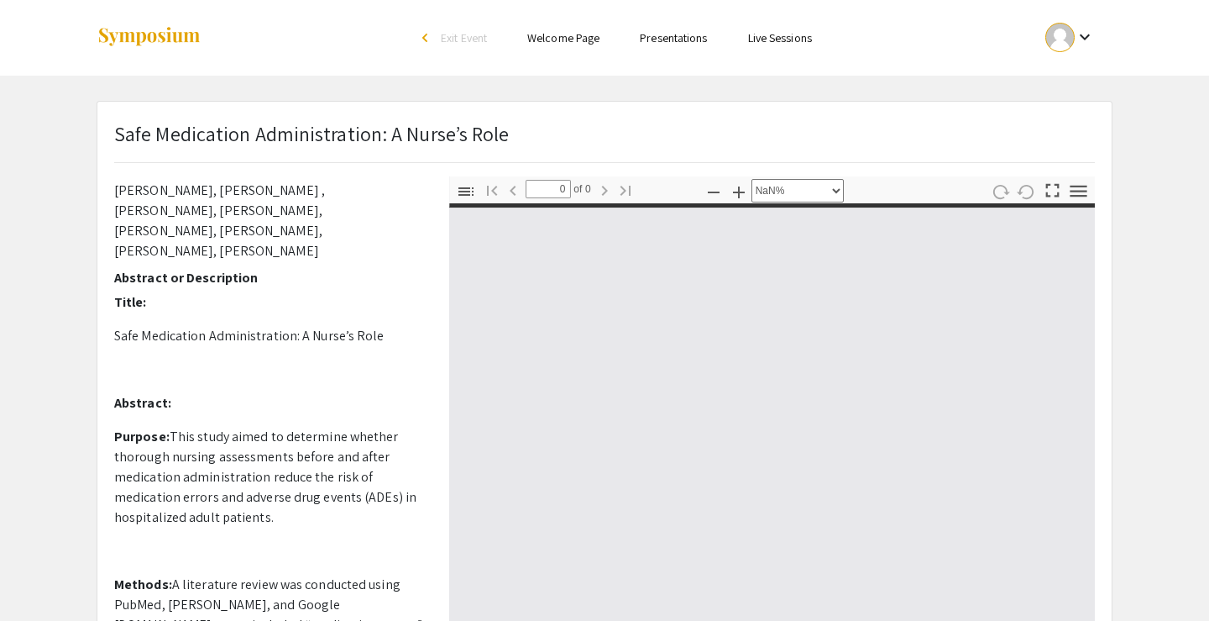
type input "1"
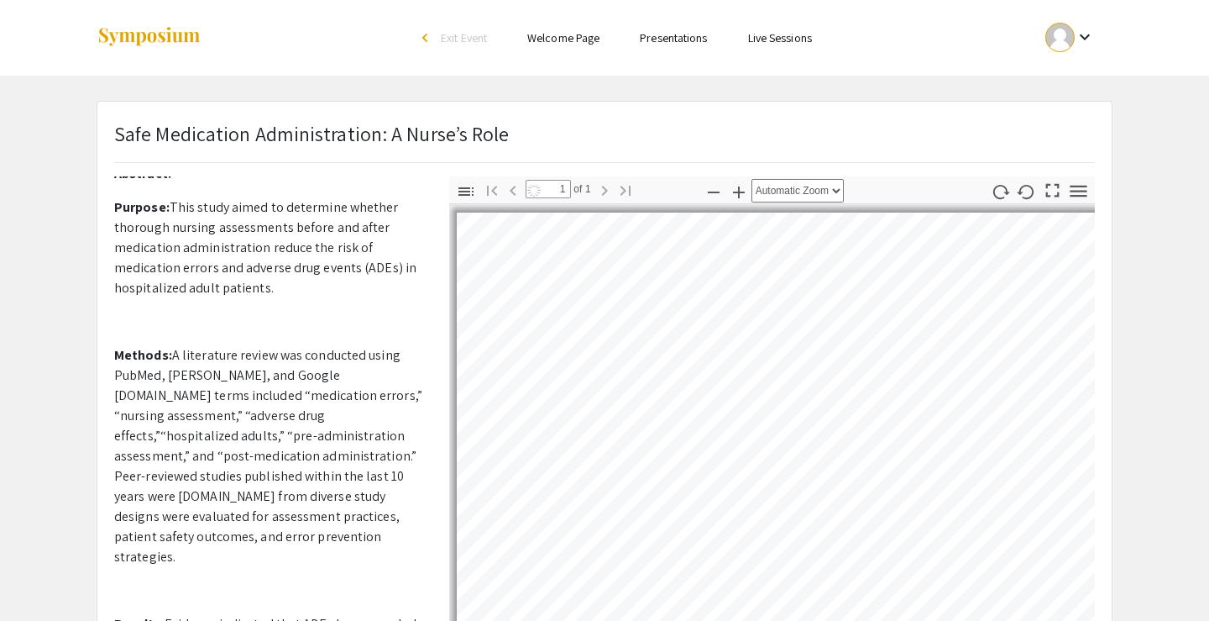
select select "auto"
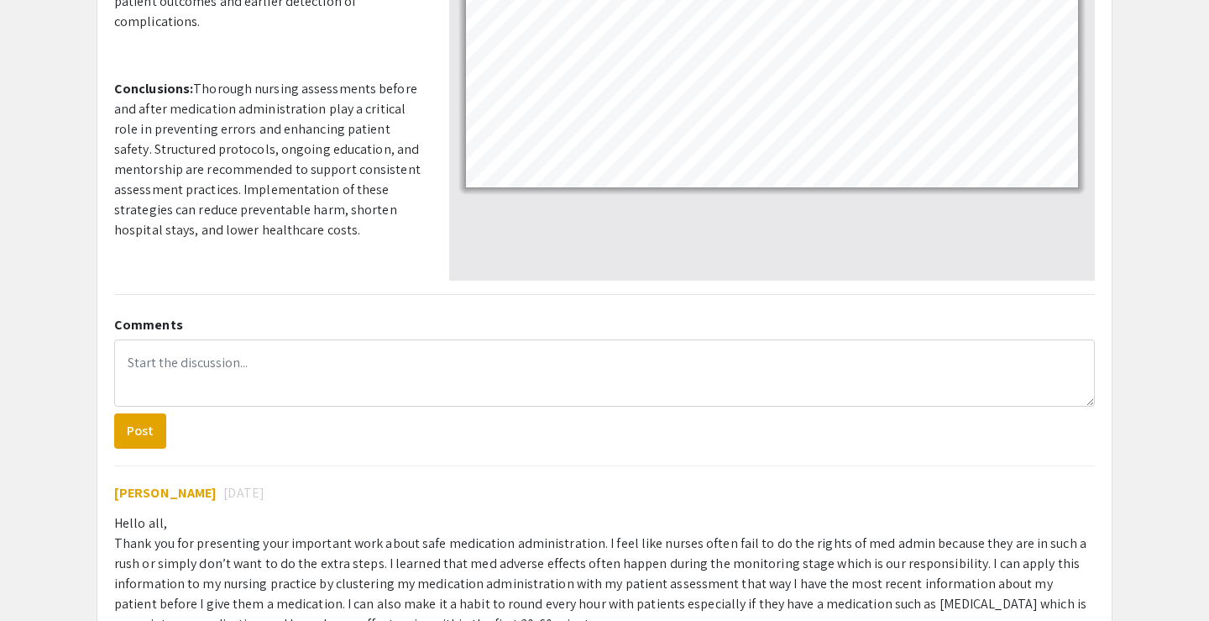
scroll to position [547, 0]
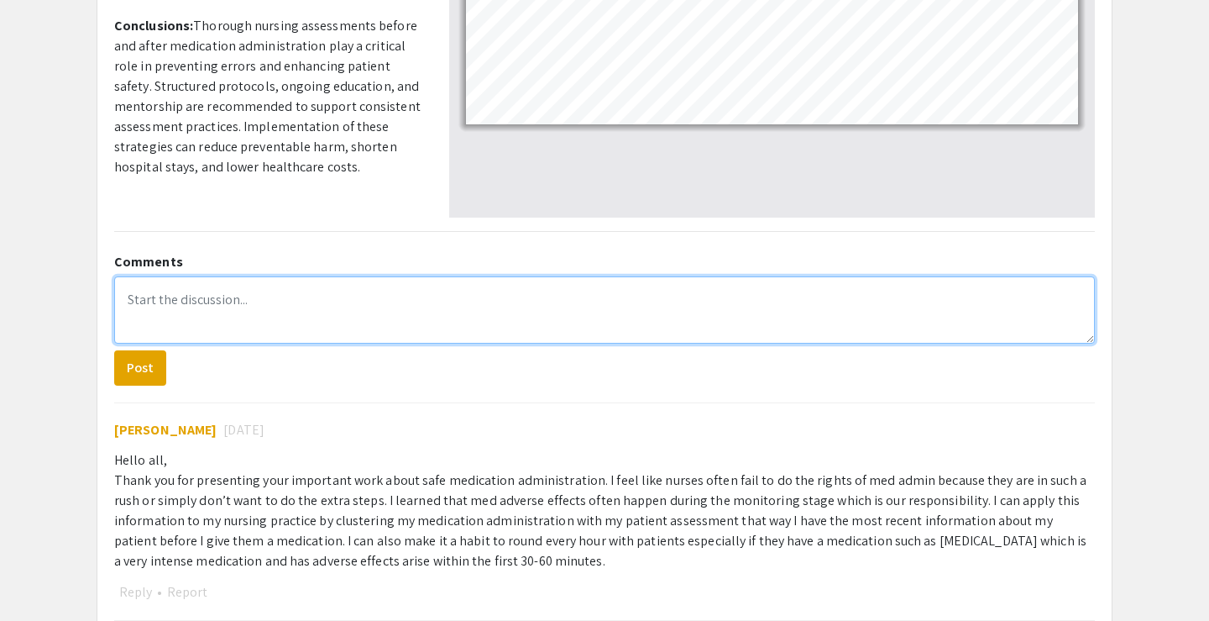
click at [312, 312] on textarea at bounding box center [604, 309] width 981 height 67
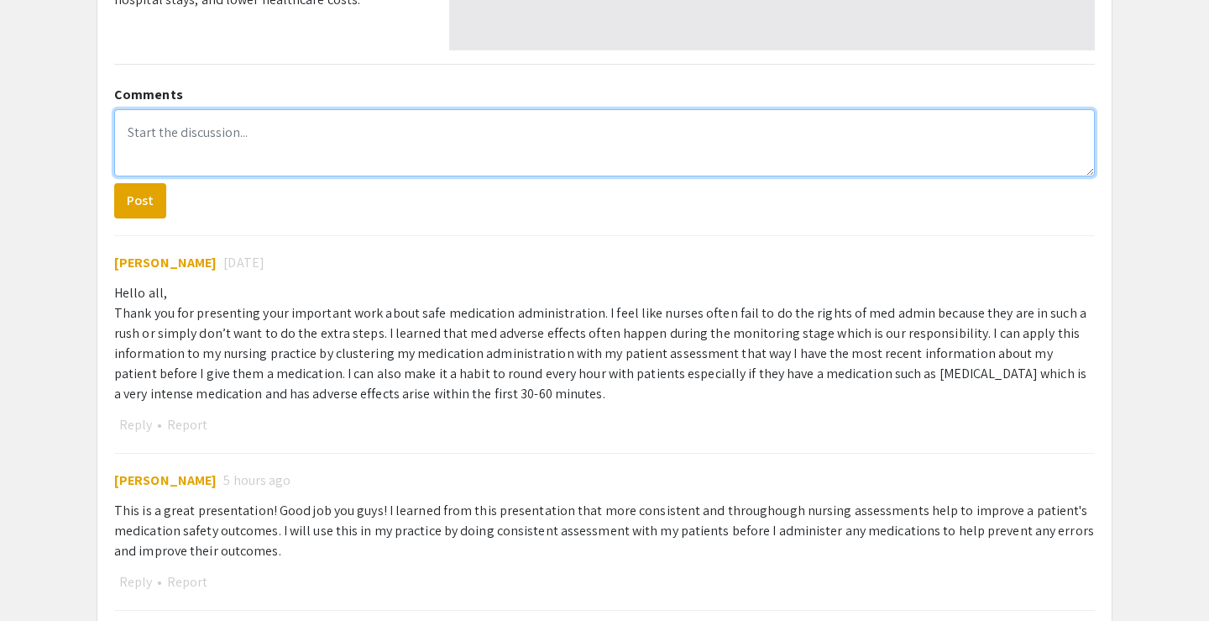
scroll to position [710, 0]
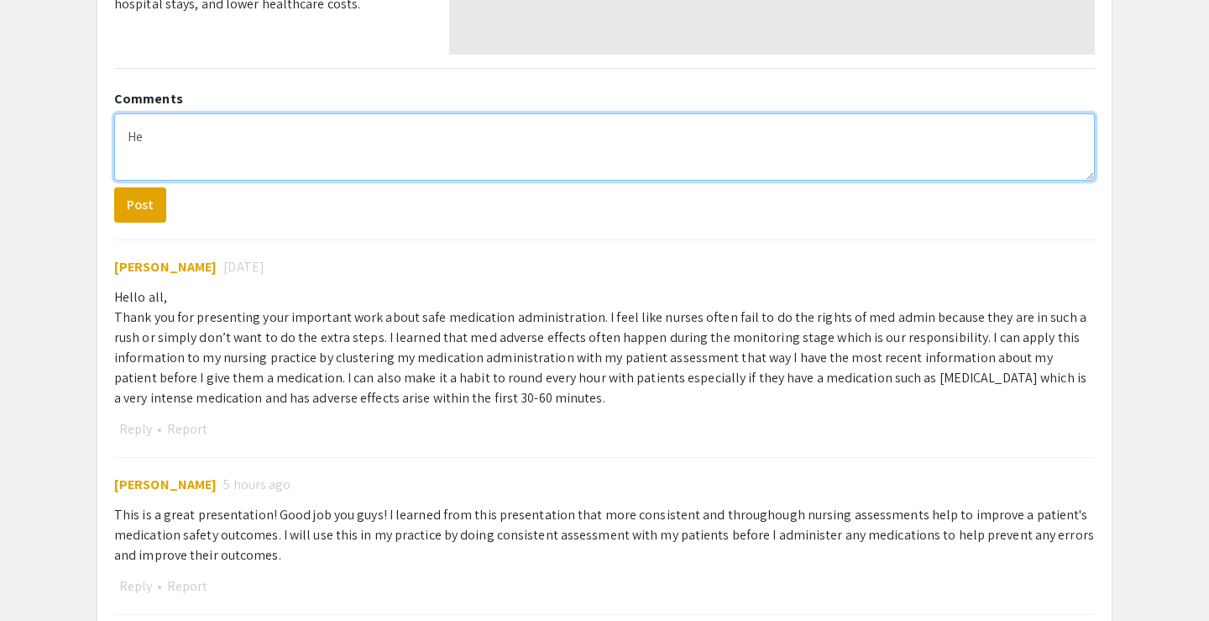
type textarea "H"
type textarea "t"
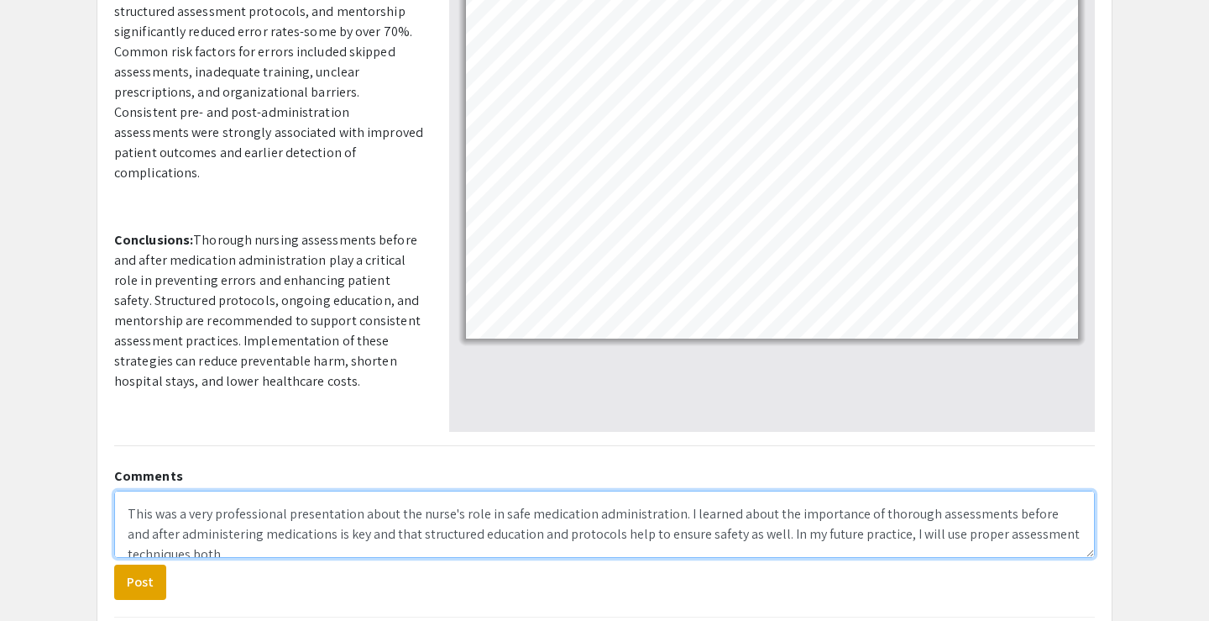
scroll to position [7, 0]
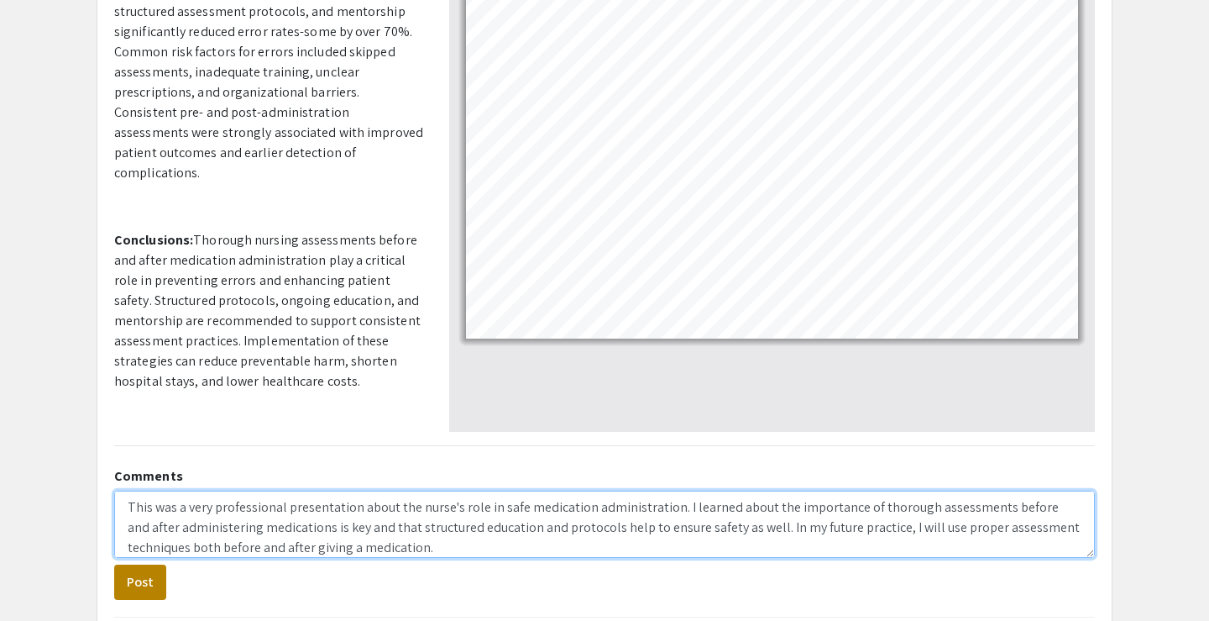
type textarea "This was a very professional presentation about the nurse's role in safe medica…"
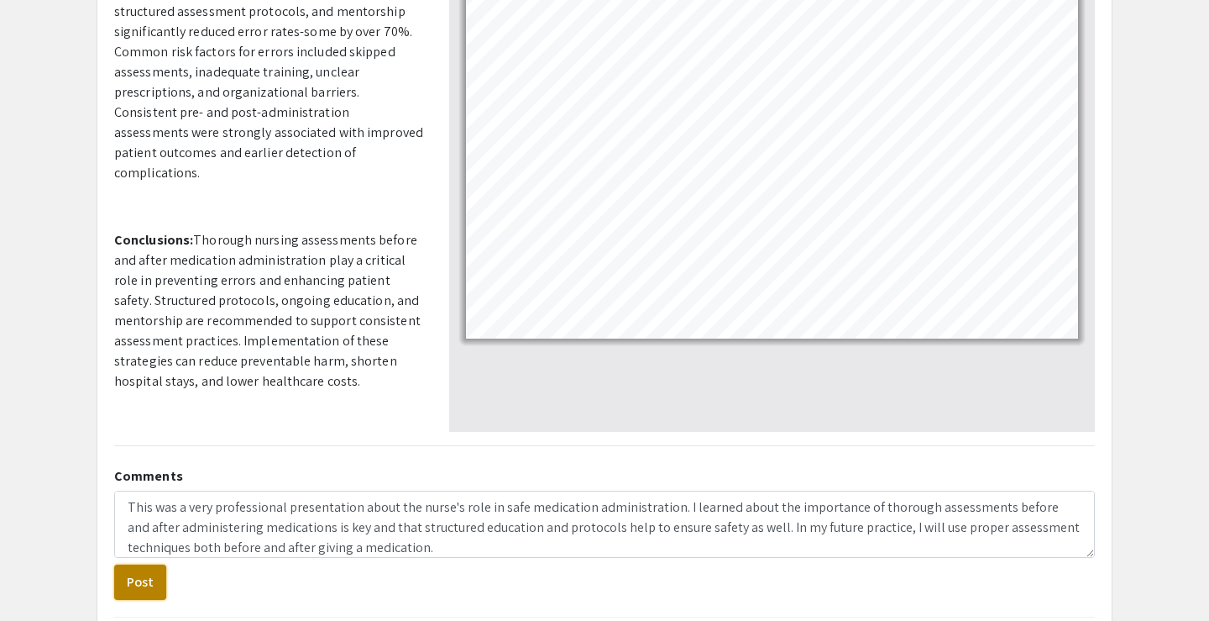
click at [126, 586] on button "Post" at bounding box center [140, 581] width 52 height 35
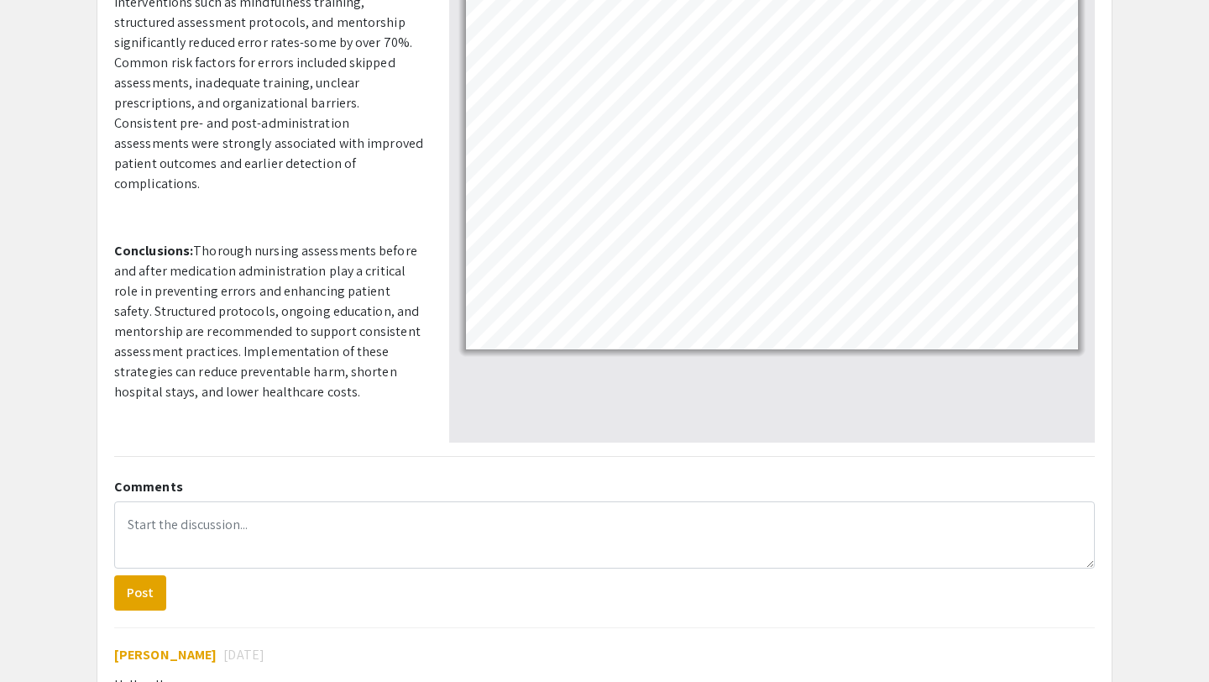
scroll to position [0, 0]
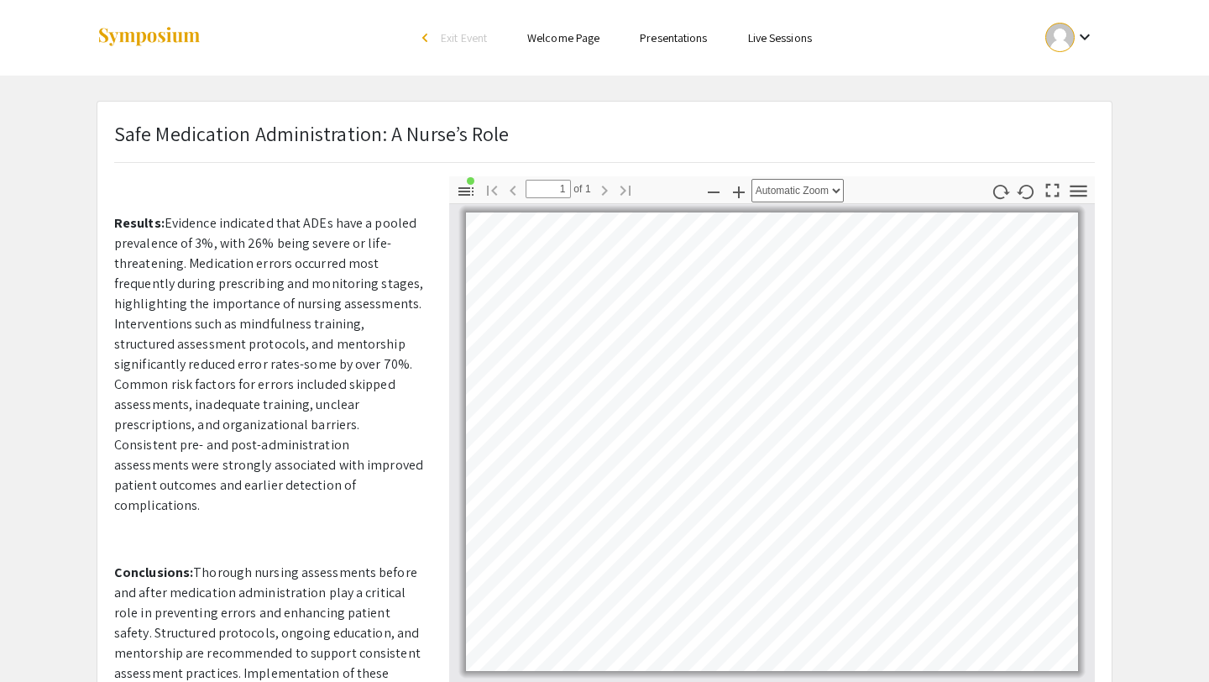
click at [674, 39] on link "Presentations" at bounding box center [673, 37] width 67 height 15
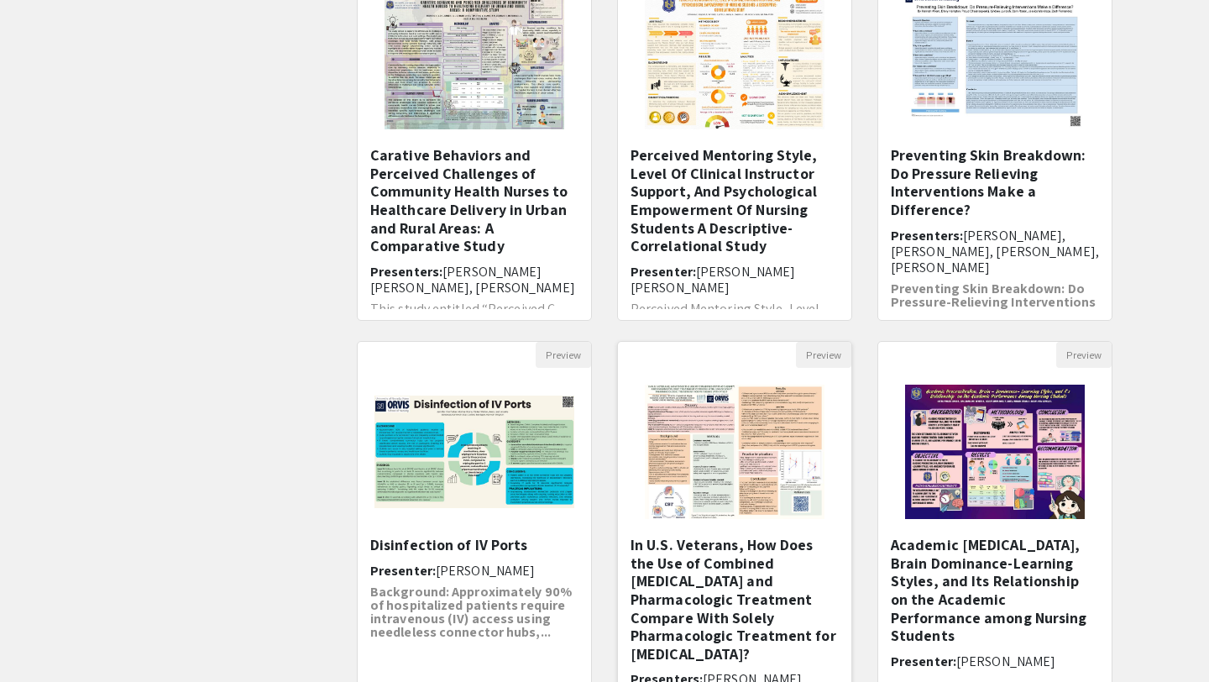
scroll to position [432, 0]
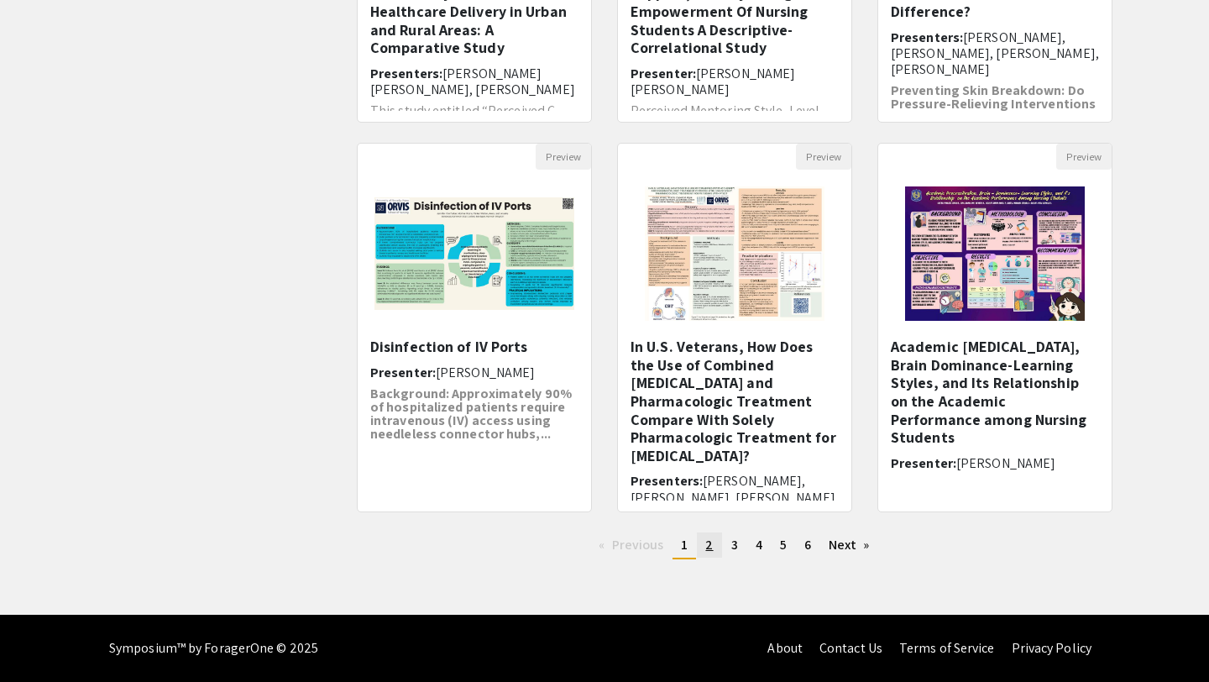
click at [718, 546] on link "page 2" at bounding box center [709, 544] width 24 height 25
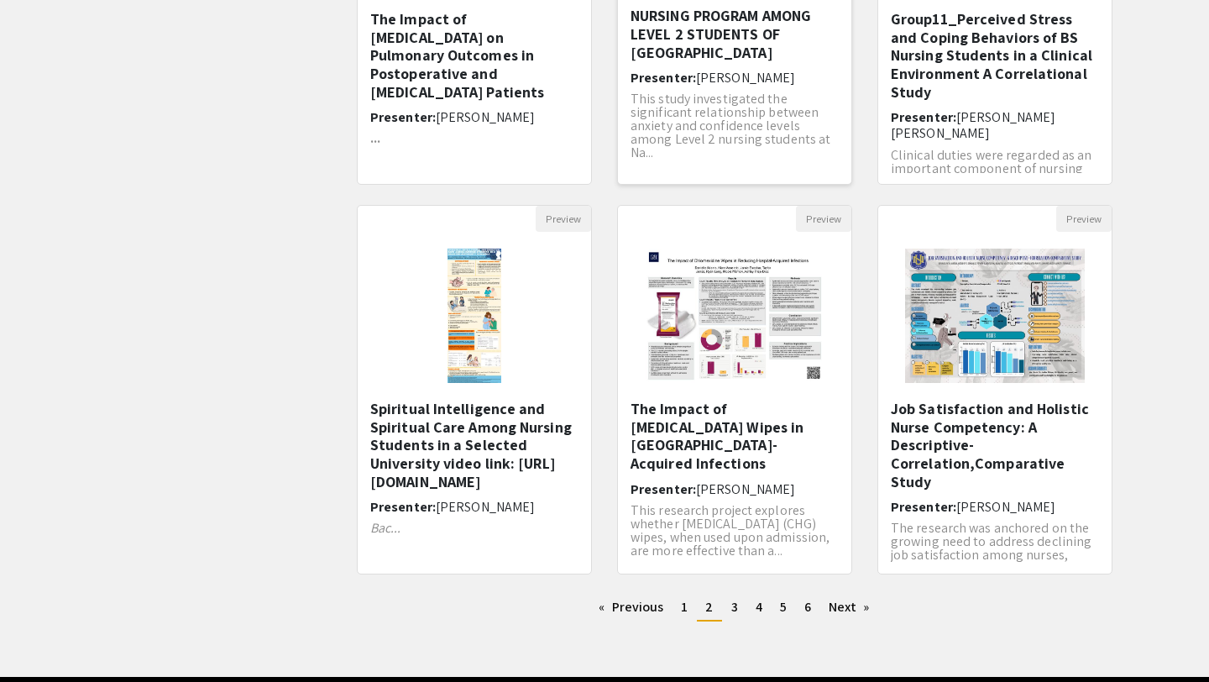
scroll to position [375, 0]
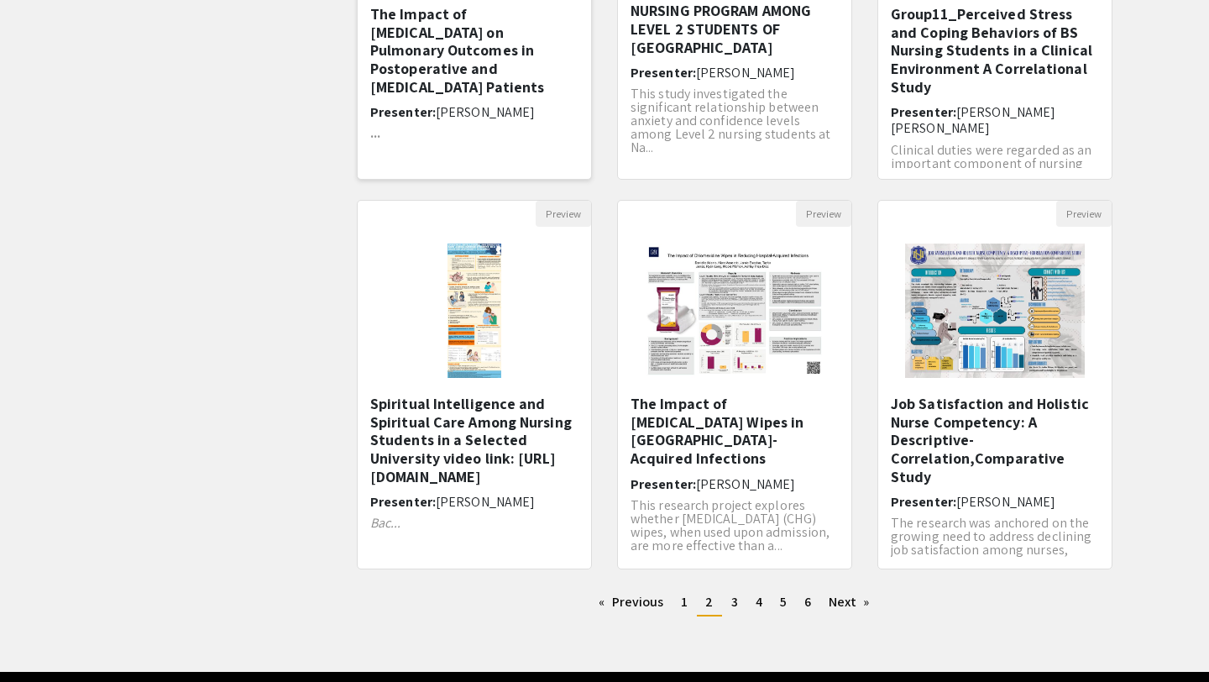
click at [496, 57] on h5 "The Impact of [MEDICAL_DATA] on Pulmonary Outcomes in ​Postoperative and [MEDIC…" at bounding box center [474, 50] width 208 height 91
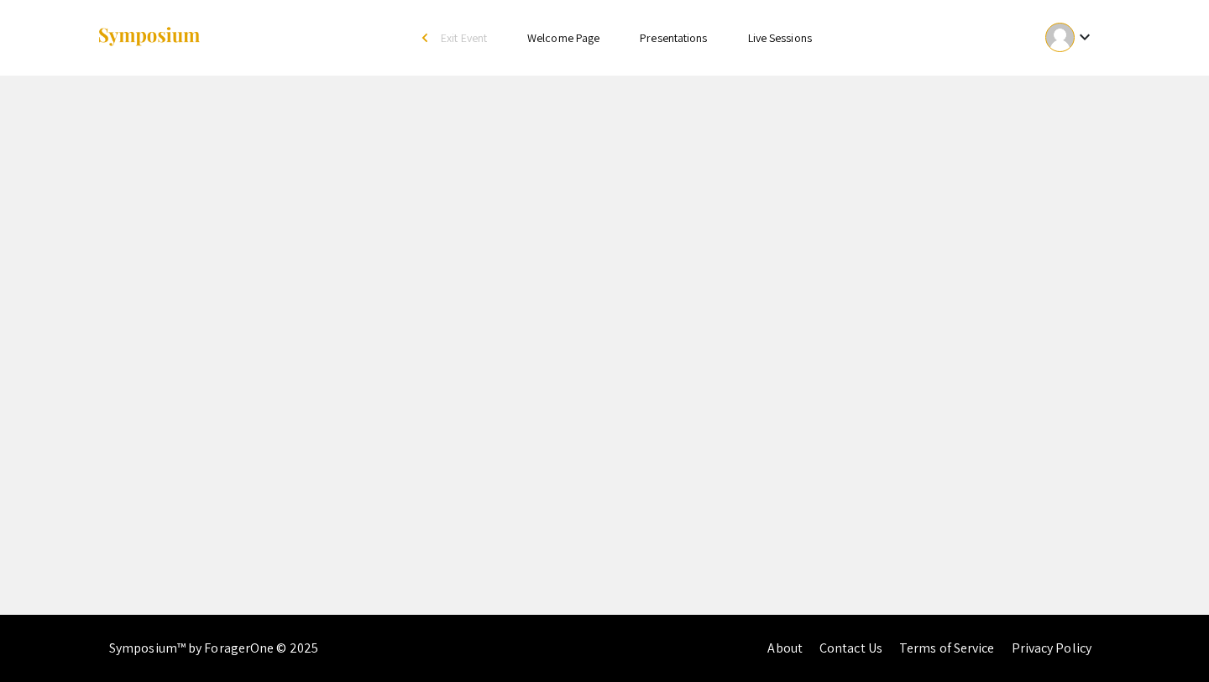
select select "custom"
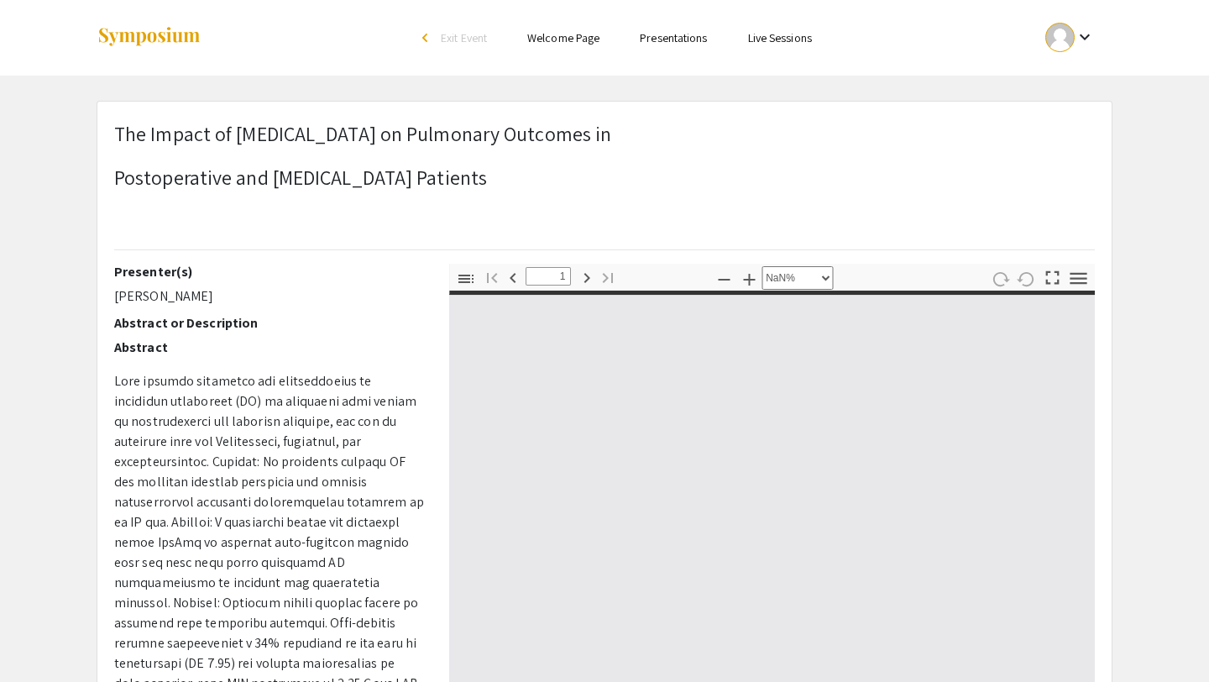
type input "0"
select select "custom"
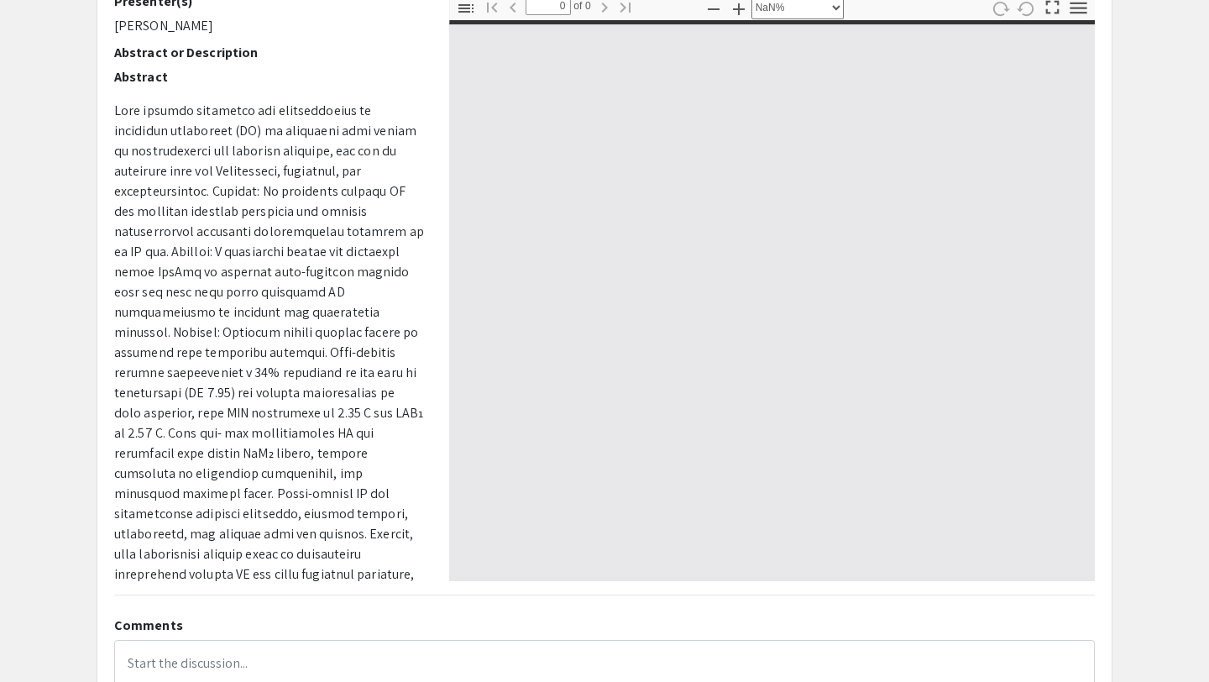
type input "1"
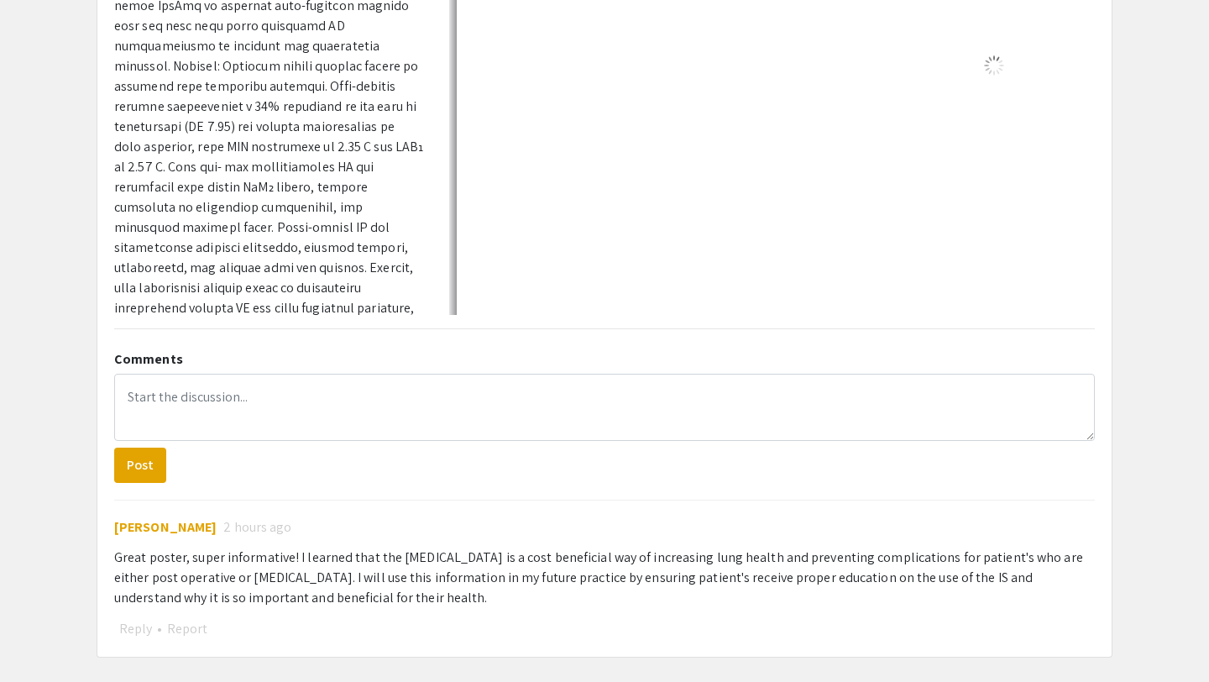
scroll to position [605, 0]
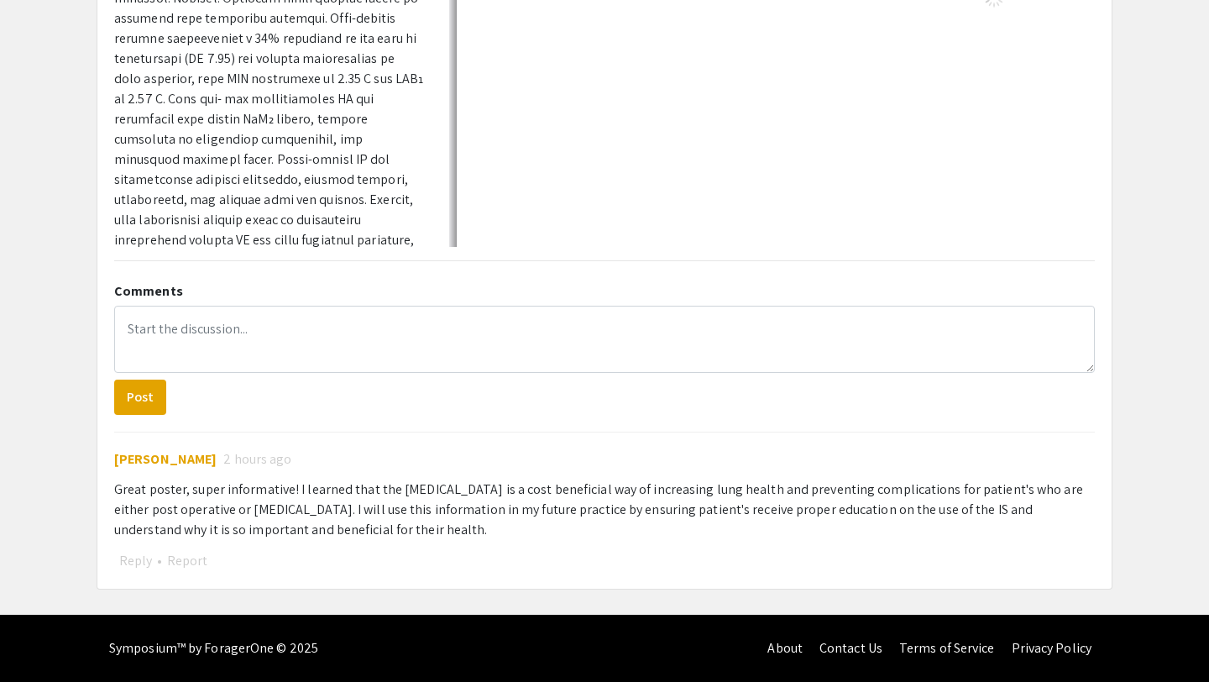
select select "auto"
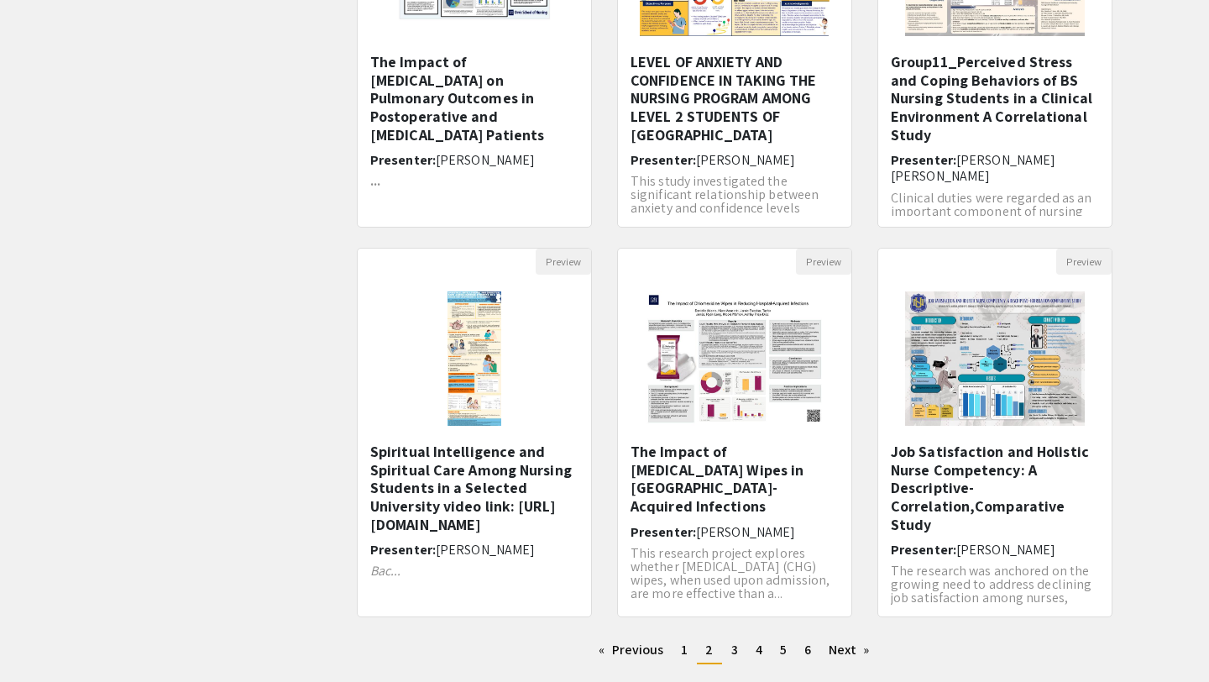
scroll to position [427, 0]
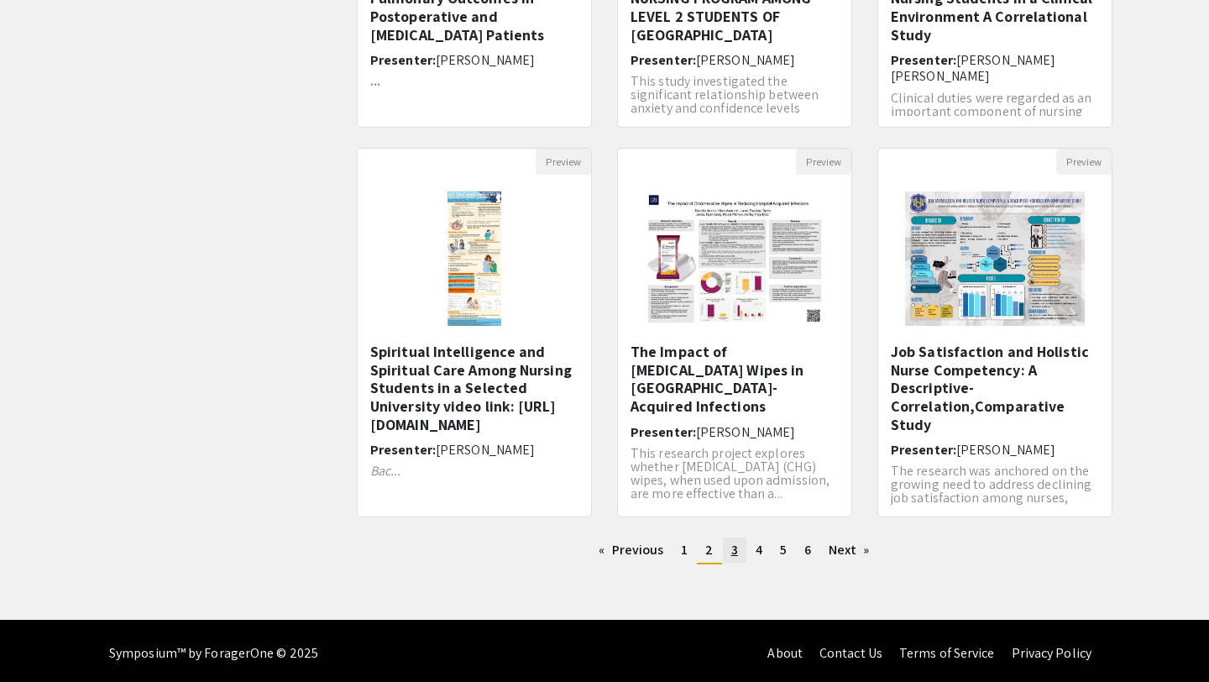
click at [728, 553] on link "page 3" at bounding box center [735, 549] width 24 height 25
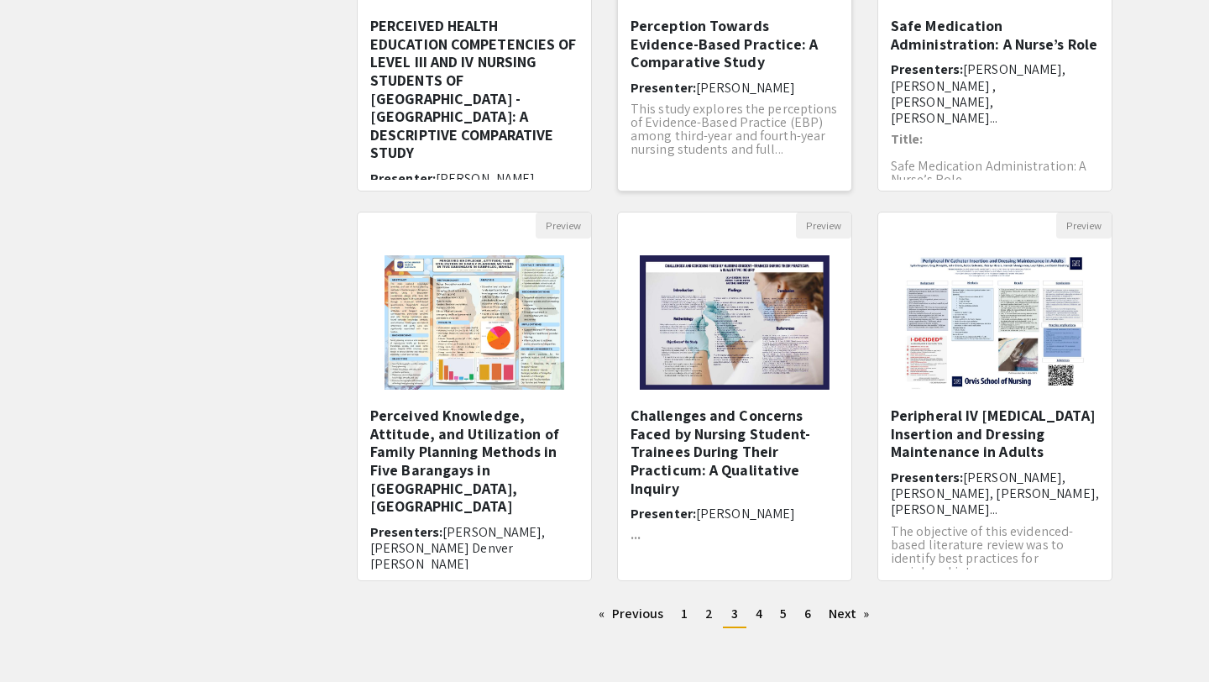
scroll to position [432, 0]
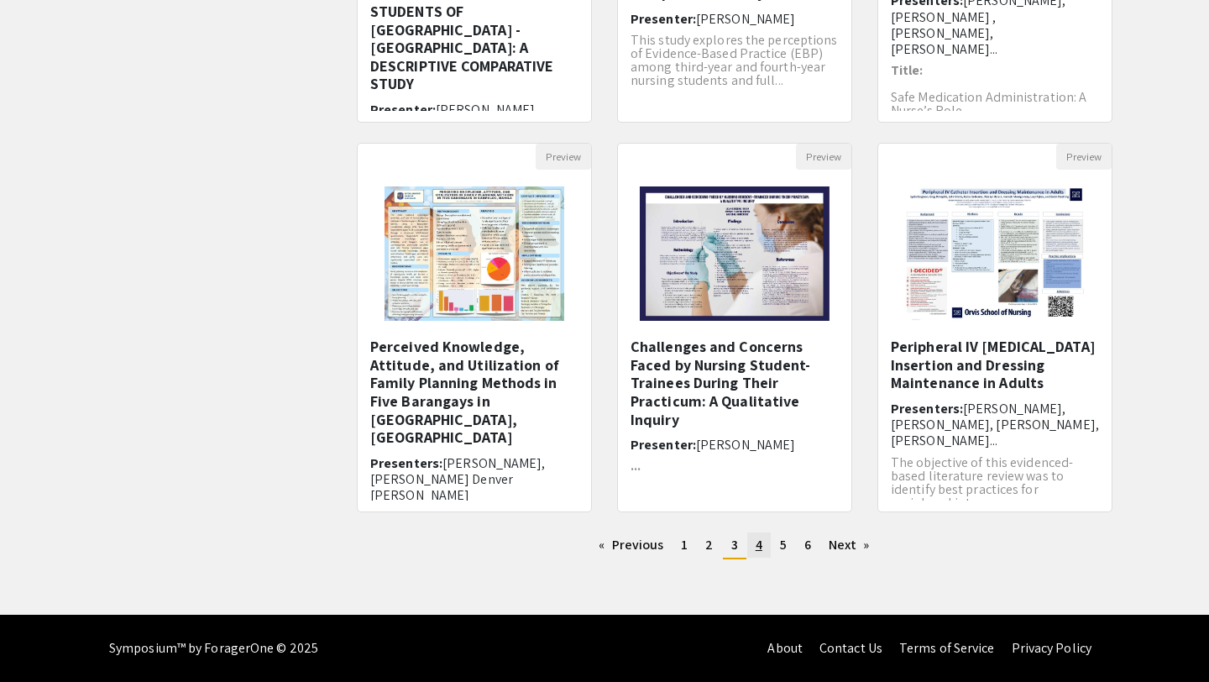
click at [761, 550] on span "4" at bounding box center [759, 545] width 7 height 18
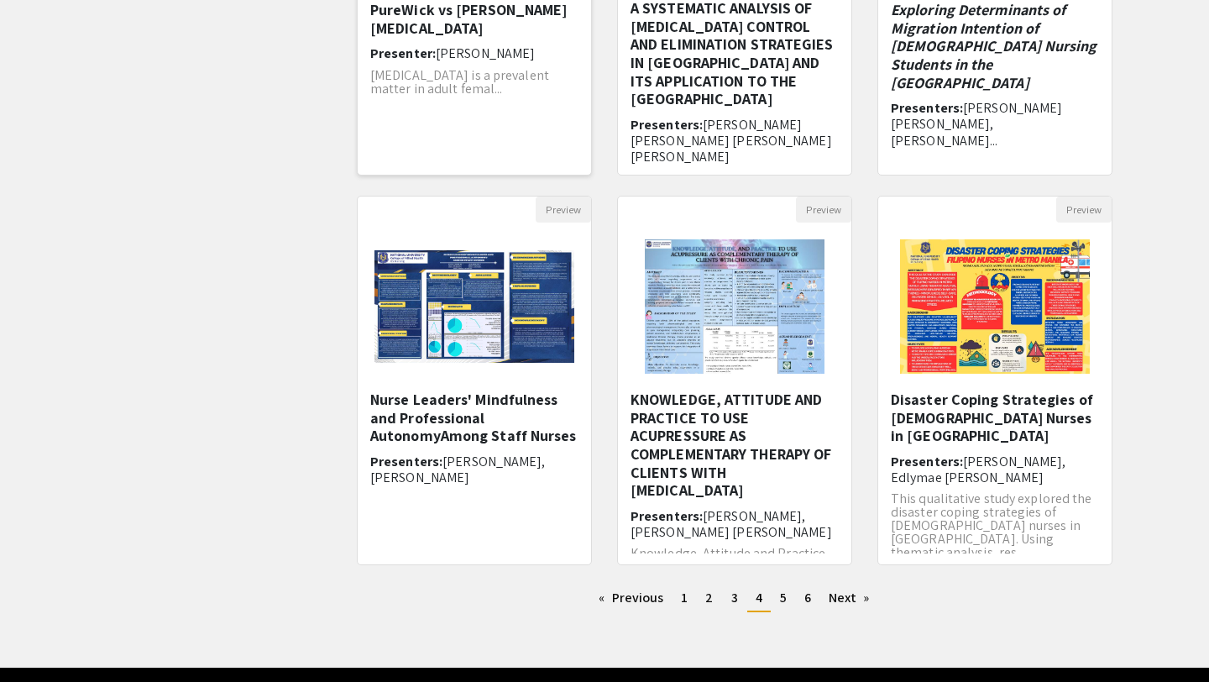
scroll to position [432, 0]
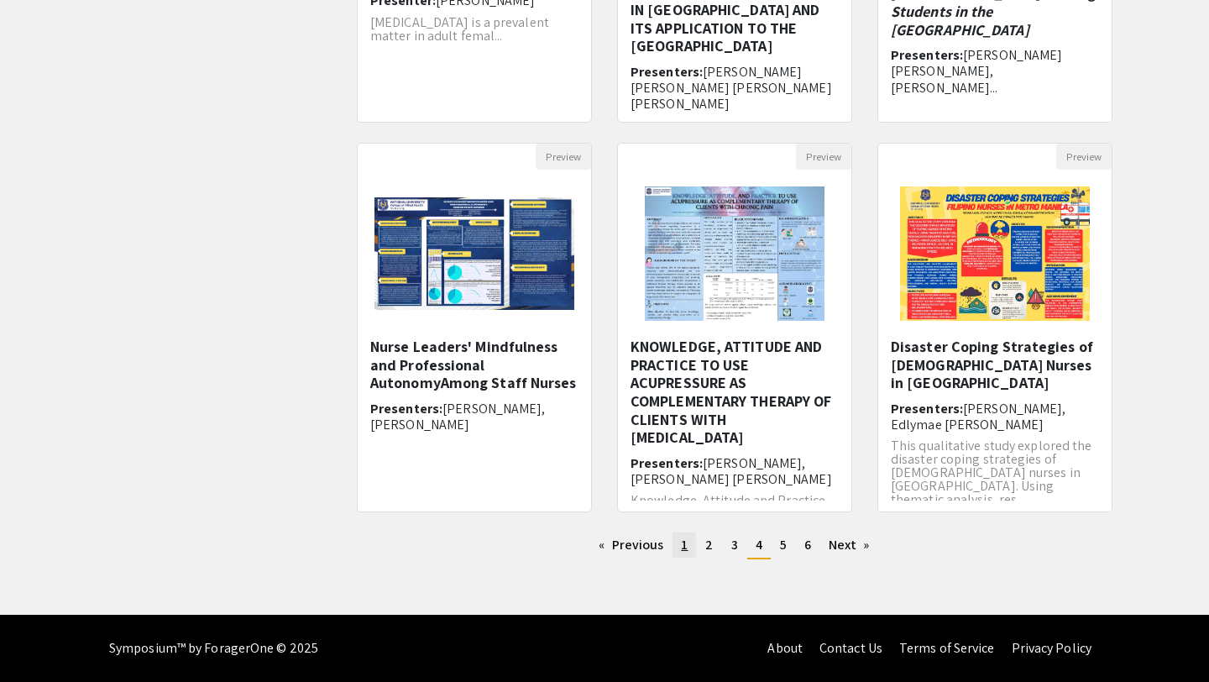
click at [676, 545] on link "page 1" at bounding box center [685, 544] width 24 height 25
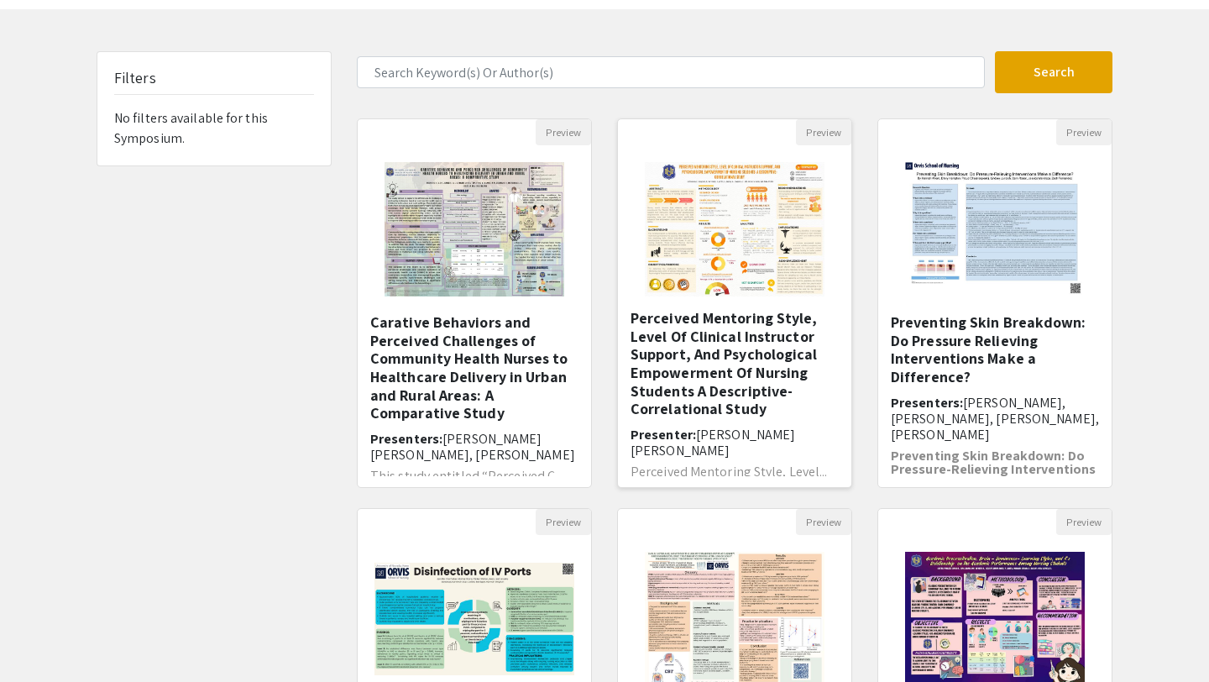
scroll to position [67, 0]
click at [970, 354] on h5 "Preventing Skin Breakdown: Do Pressure Relieving Interventions Make a Differenc…" at bounding box center [995, 348] width 208 height 72
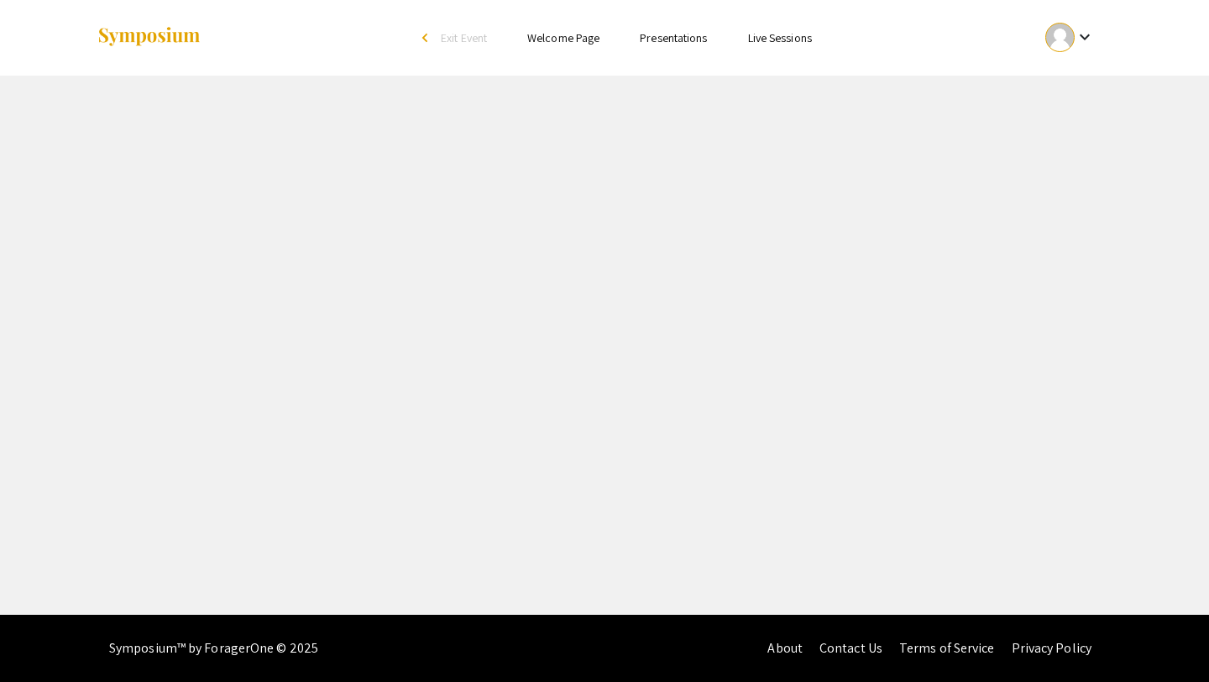
select select "custom"
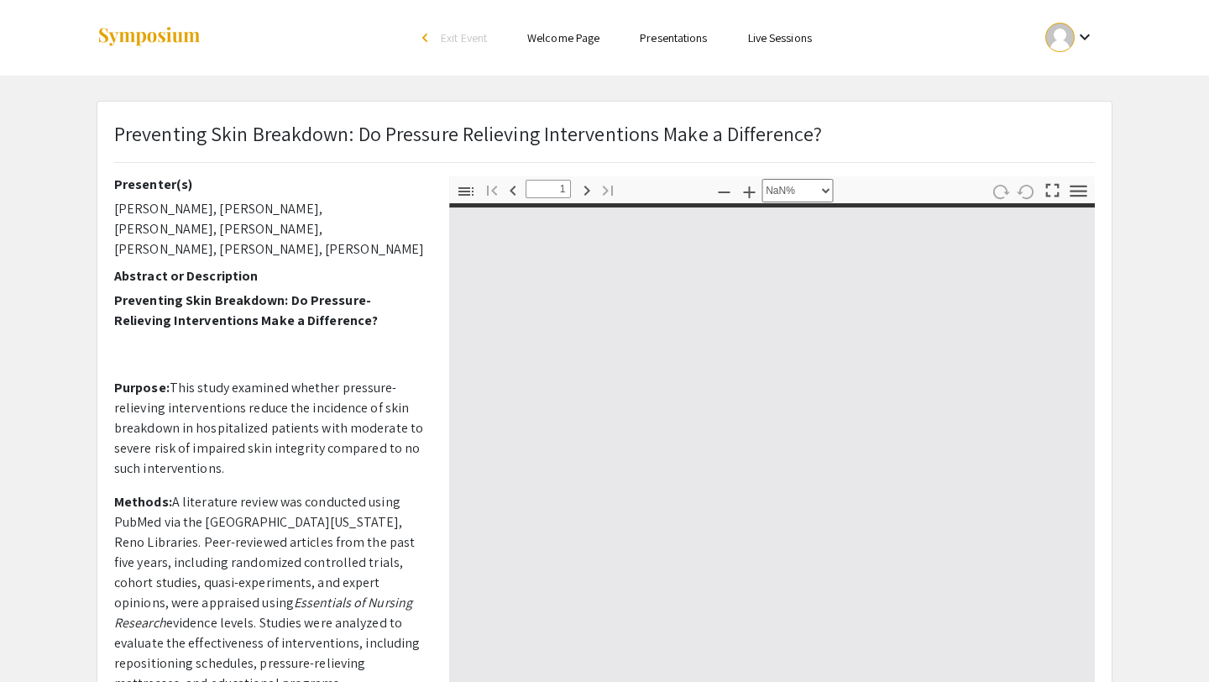
type input "0"
select select "custom"
type input "1"
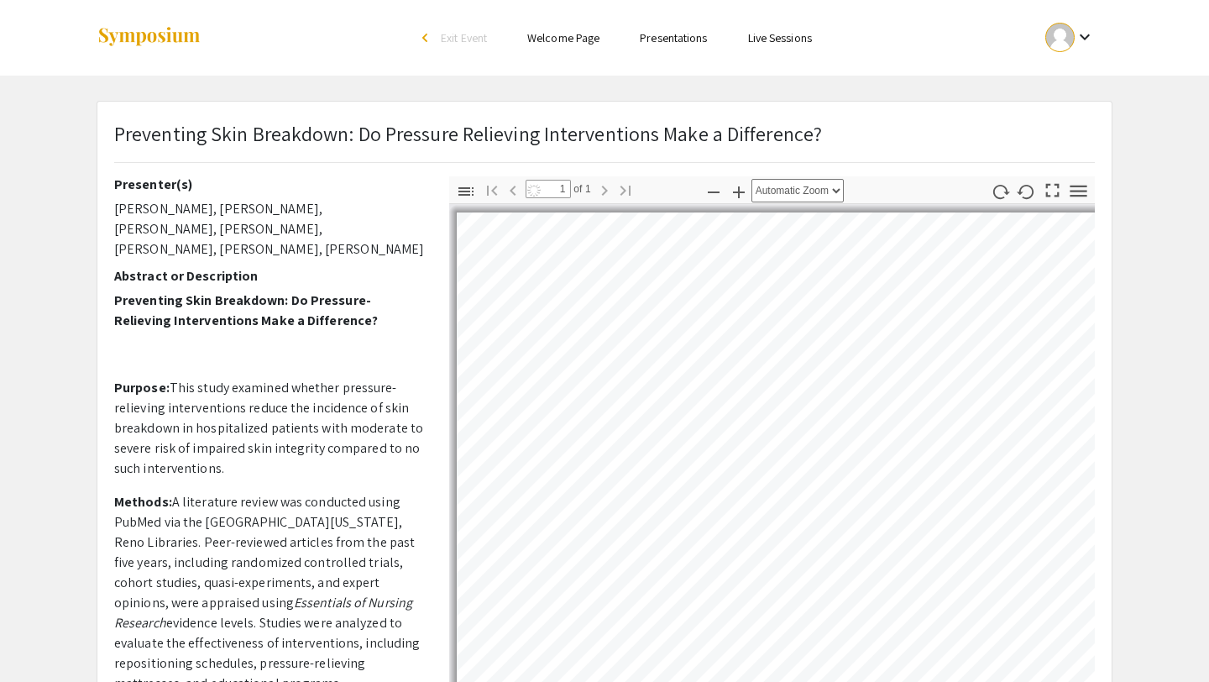
select select "auto"
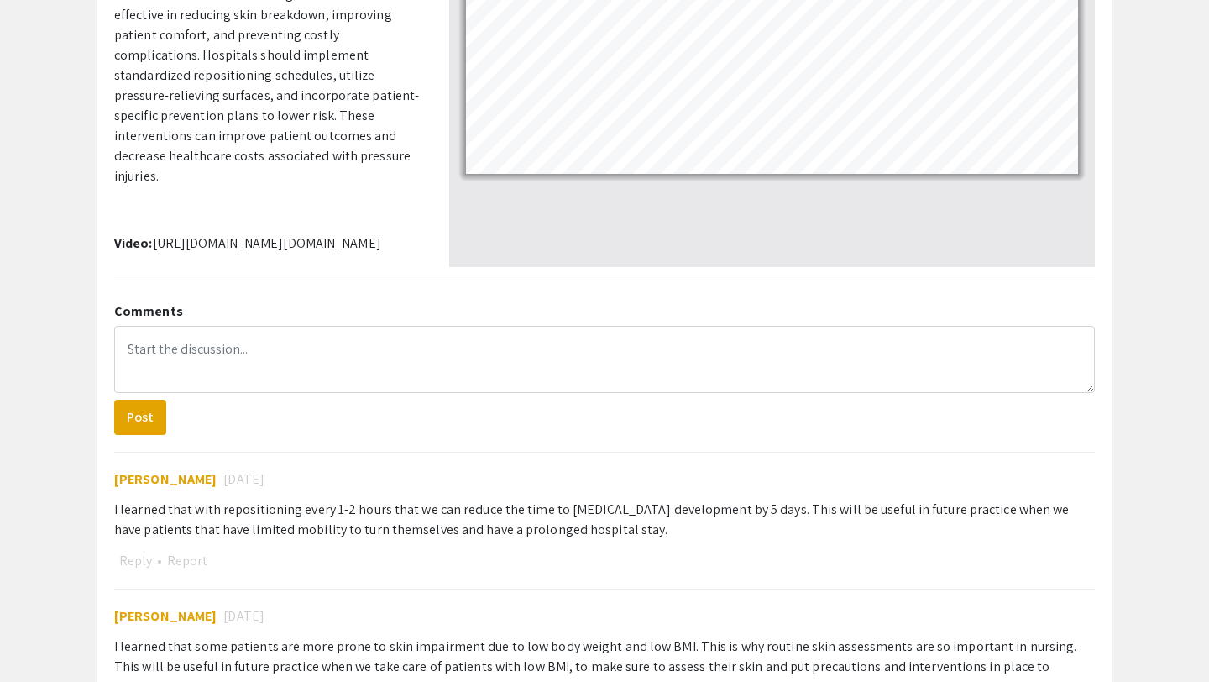
scroll to position [495, 0]
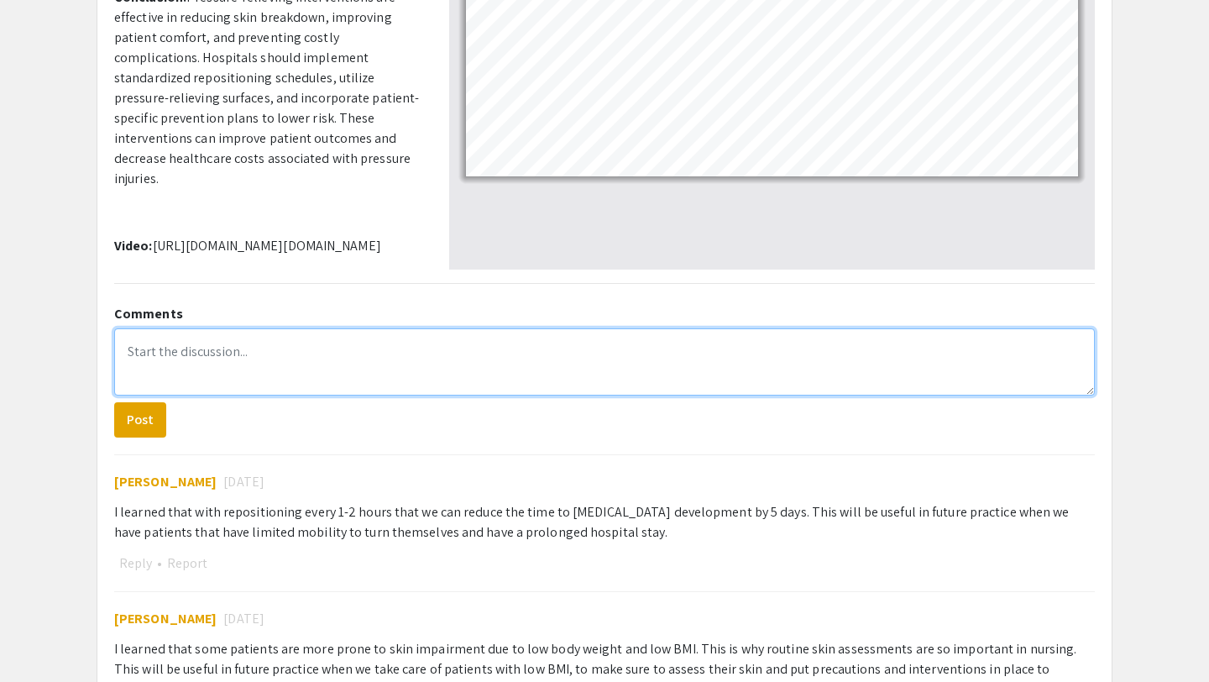
click at [306, 395] on textarea at bounding box center [604, 361] width 981 height 67
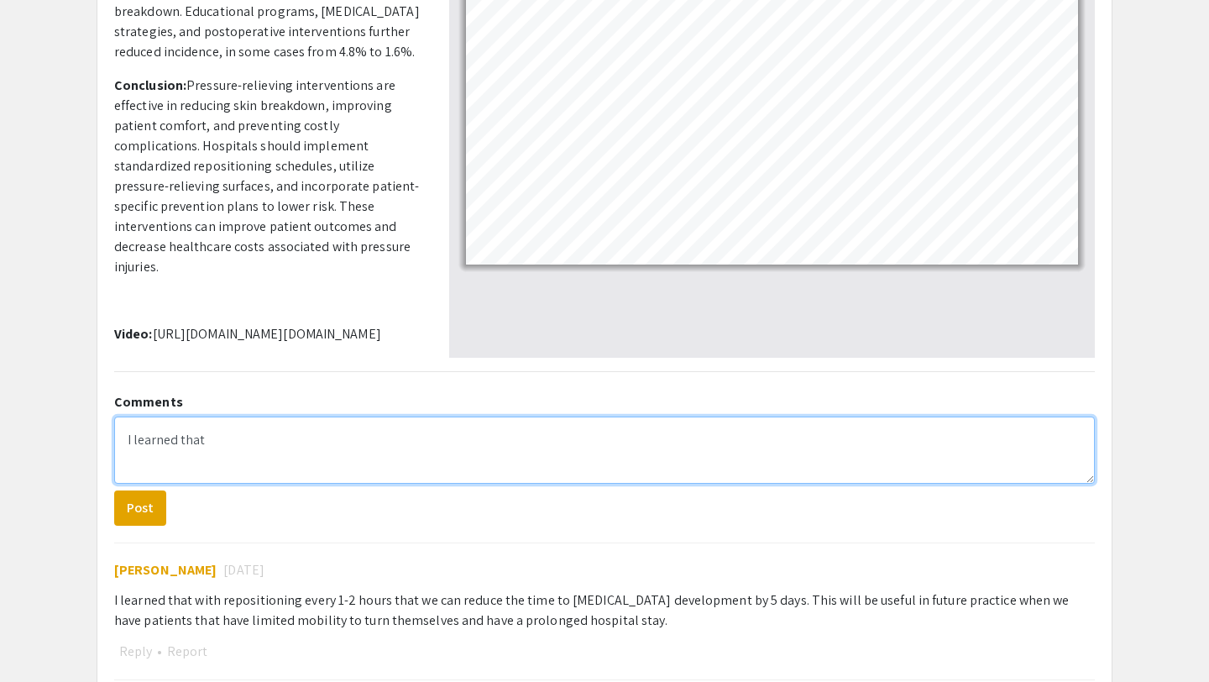
scroll to position [377, 0]
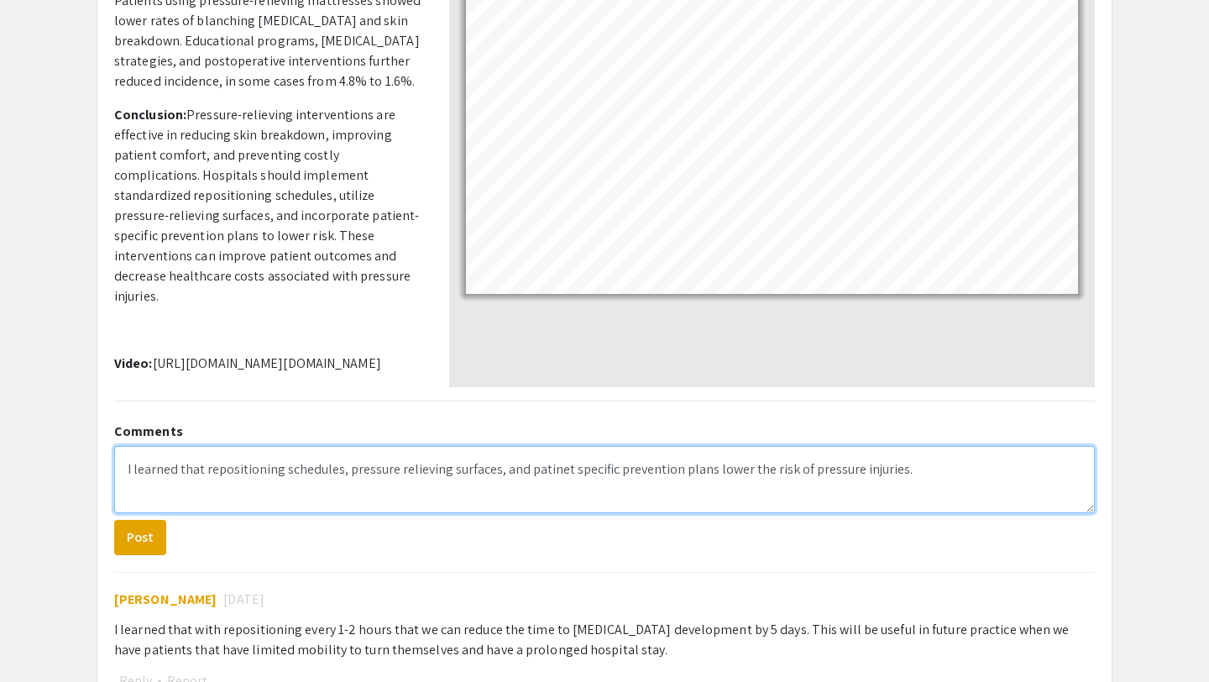
click at [548, 478] on textarea "I learned that repositioning schedules, pressure relieving surfaces, and patine…" at bounding box center [604, 479] width 981 height 67
click at [558, 470] on textarea "I learned that repositioning schedules, pressure relieving surfaces, and patine…" at bounding box center [604, 479] width 981 height 67
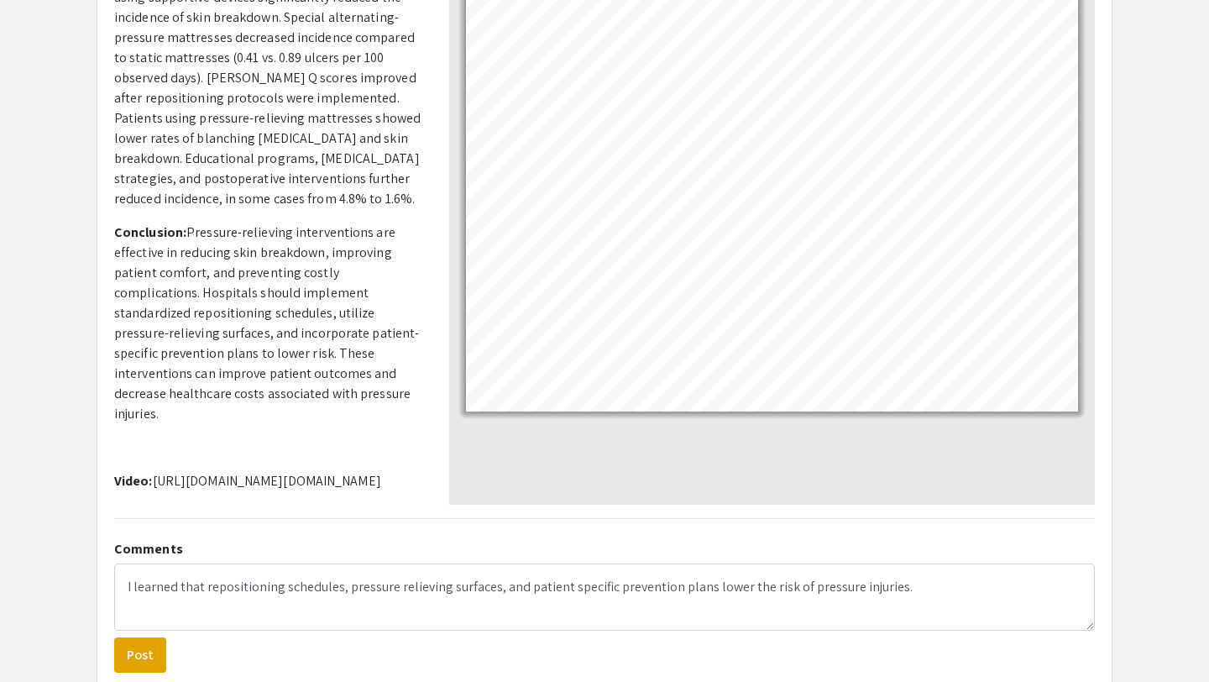
scroll to position [260, 0]
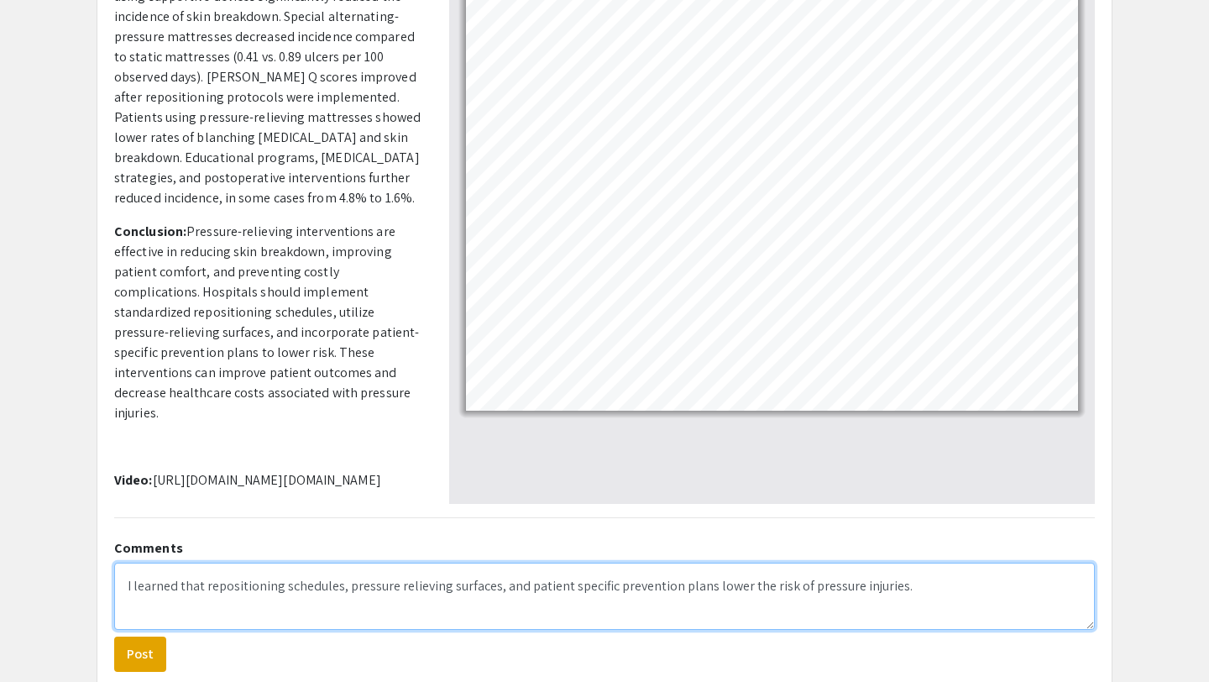
click at [900, 592] on textarea "I learned that repositioning schedules, pressure relieving surfaces, and patien…" at bounding box center [604, 596] width 981 height 67
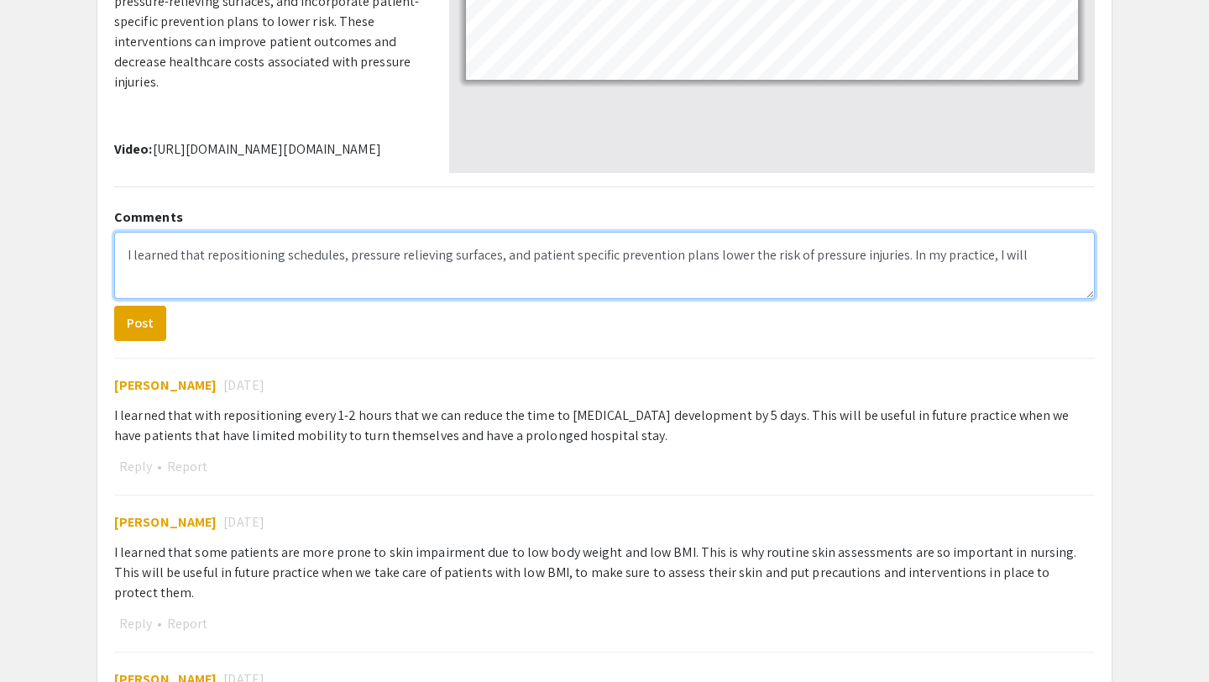
scroll to position [367, 0]
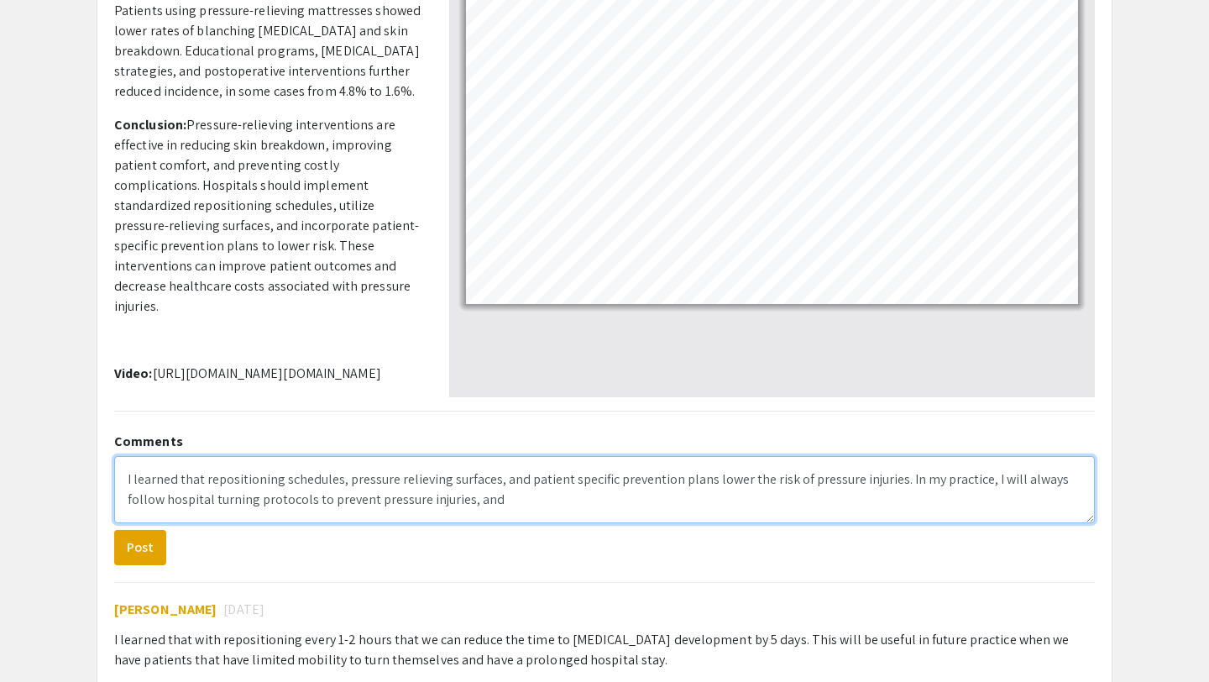
click at [599, 495] on textarea "I learned that repositioning schedules, pressure relieving surfaces, and patien…" at bounding box center [604, 489] width 981 height 67
type textarea "I learned that repositioning schedules, pressure relieving surfaces, and patien…"
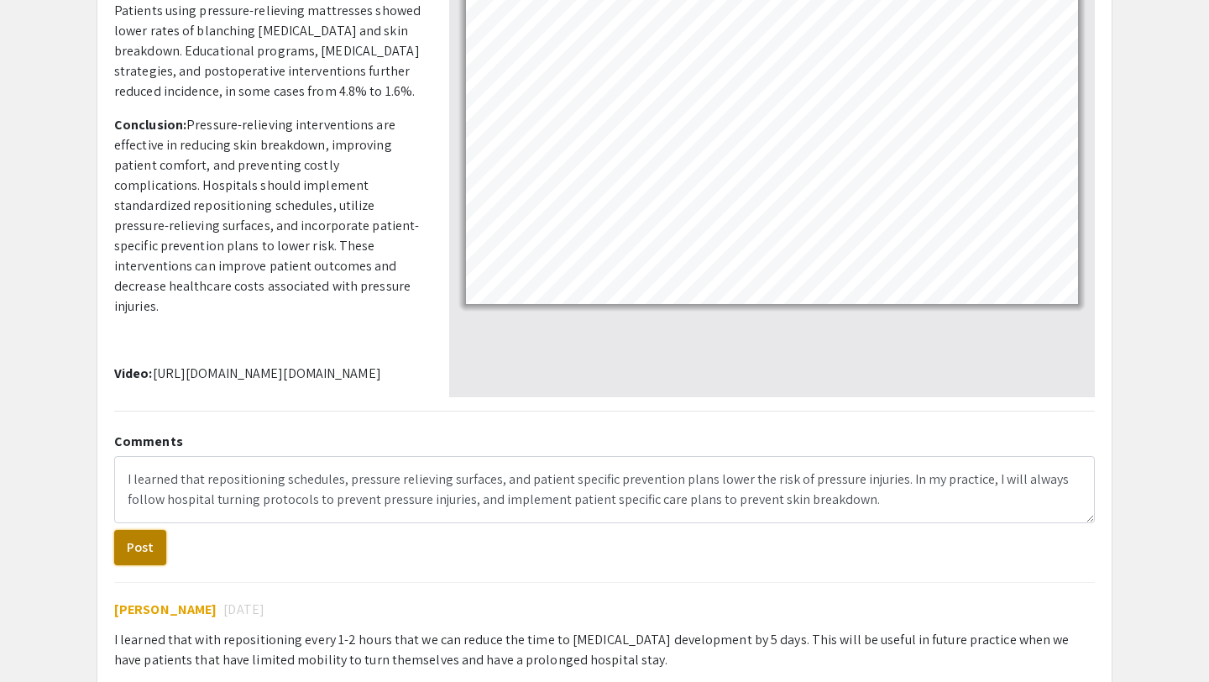
click at [132, 548] on button "Post" at bounding box center [140, 547] width 52 height 35
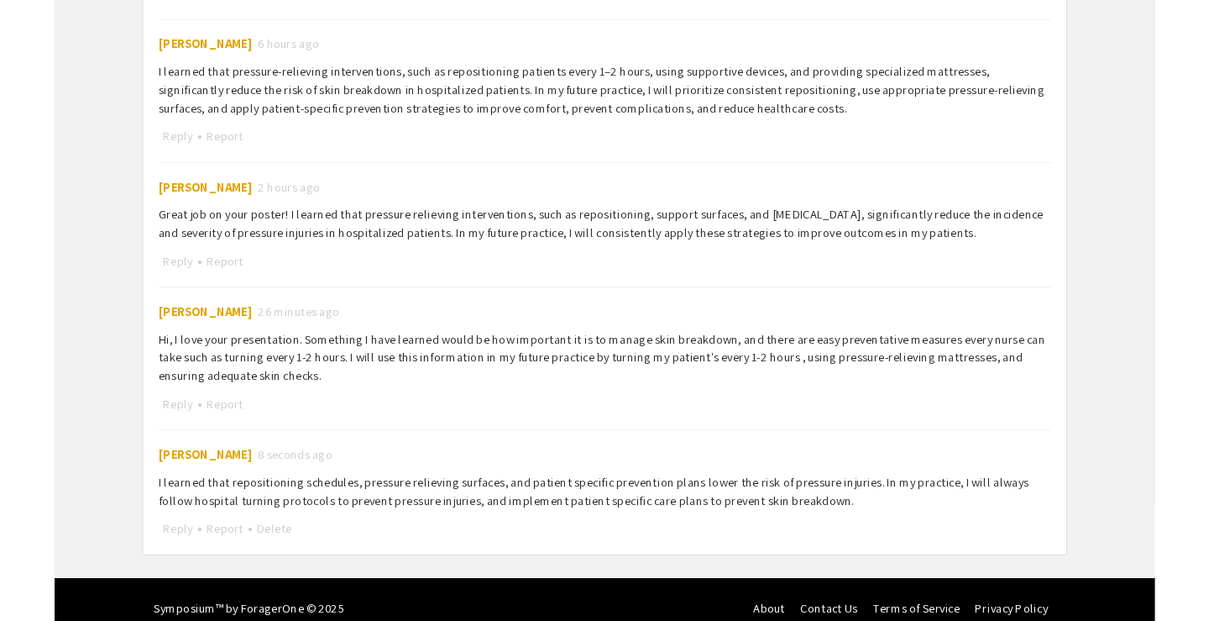
scroll to position [2027, 0]
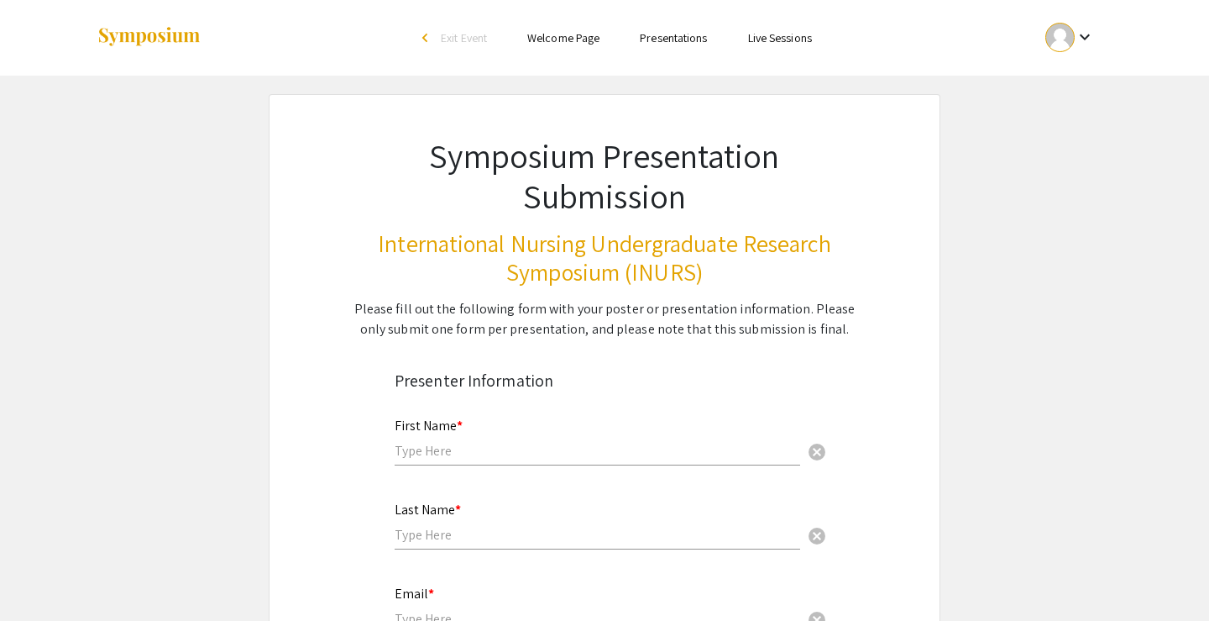
click at [687, 47] on li "Presentations" at bounding box center [673, 38] width 107 height 20
click at [687, 34] on link "Presentations" at bounding box center [673, 37] width 67 height 15
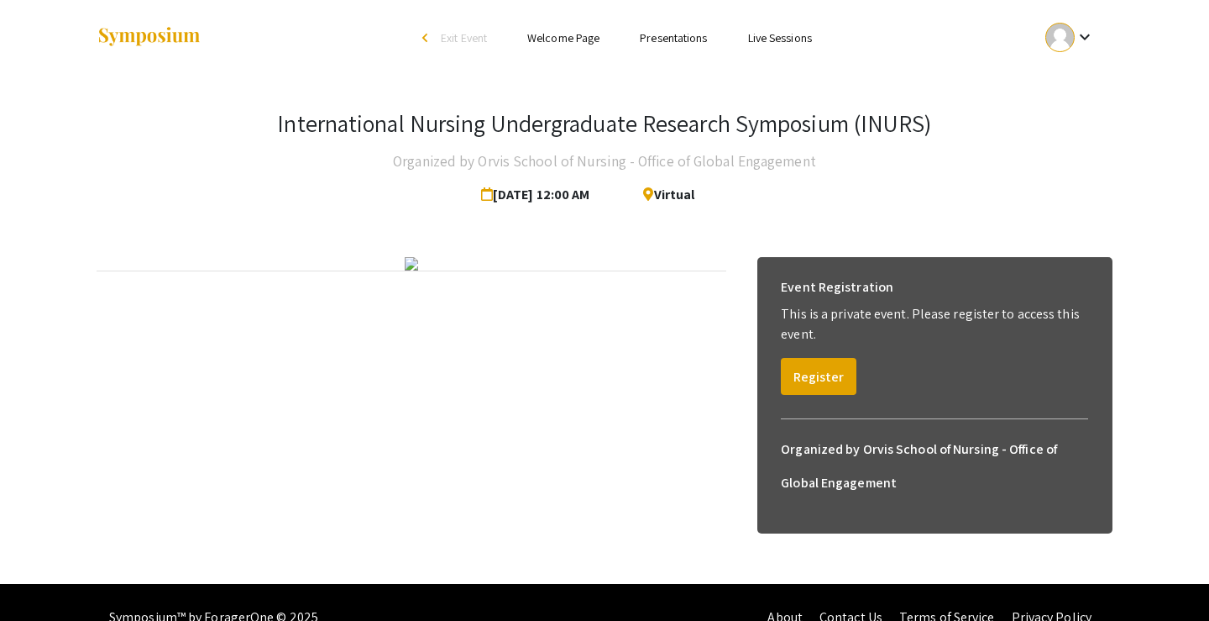
click at [679, 36] on link "Presentations" at bounding box center [673, 37] width 67 height 15
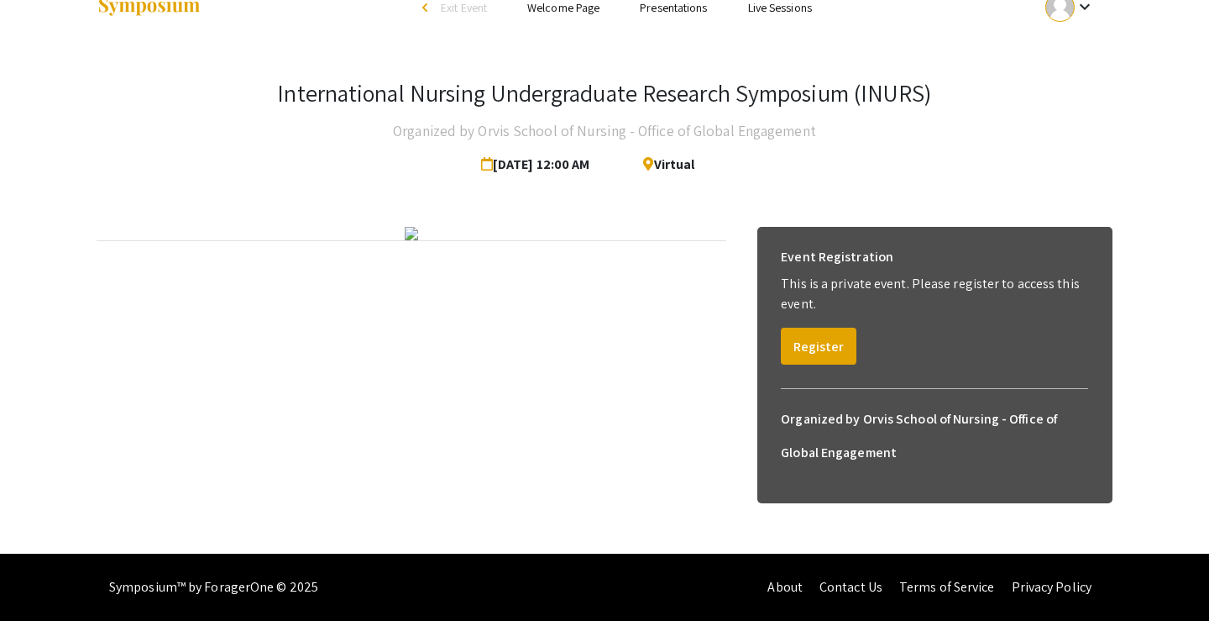
scroll to position [98, 0]
